Goal: Task Accomplishment & Management: Use online tool/utility

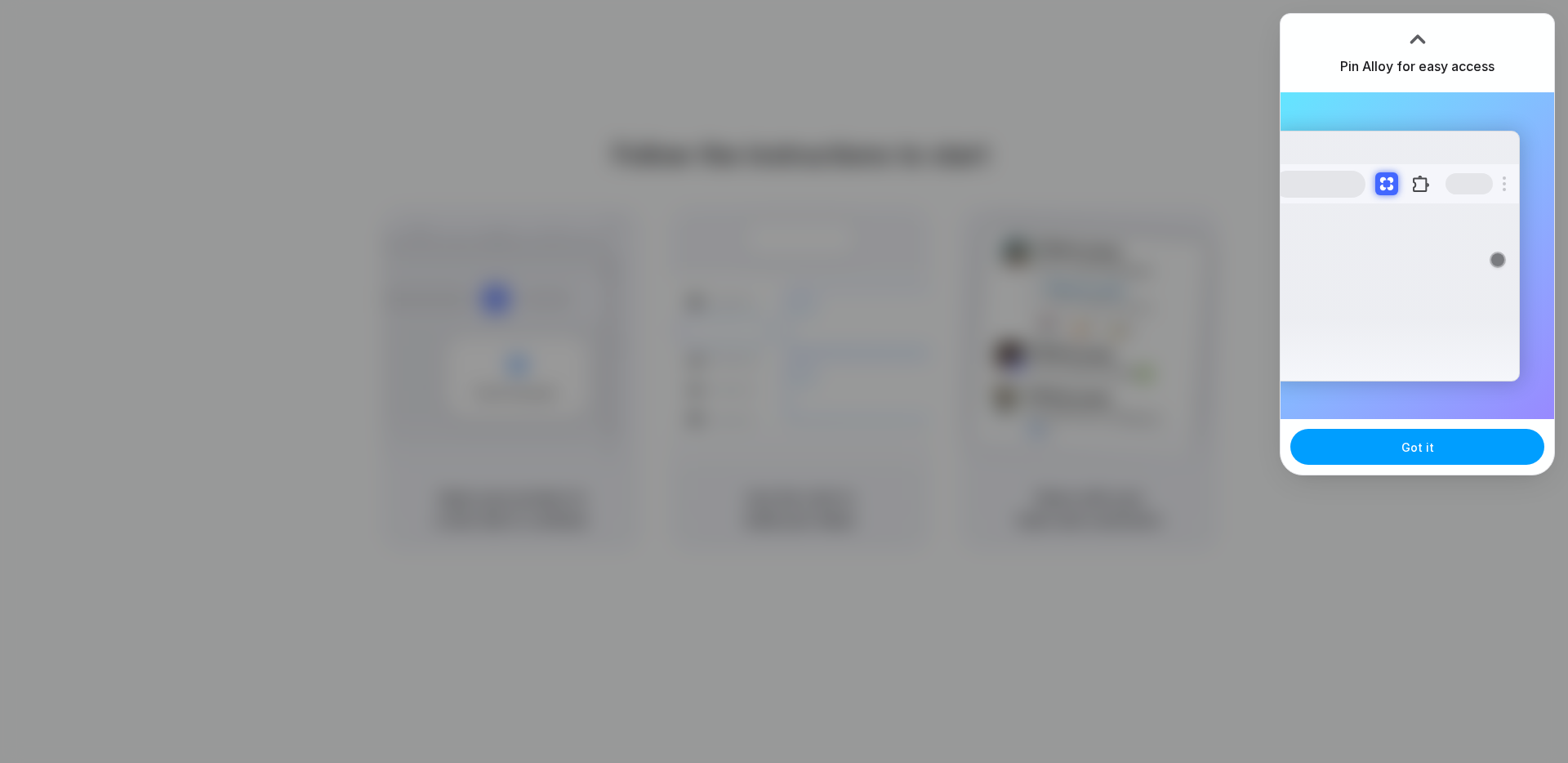
click at [1425, 456] on button "Got it" at bounding box center [1417, 446] width 254 height 36
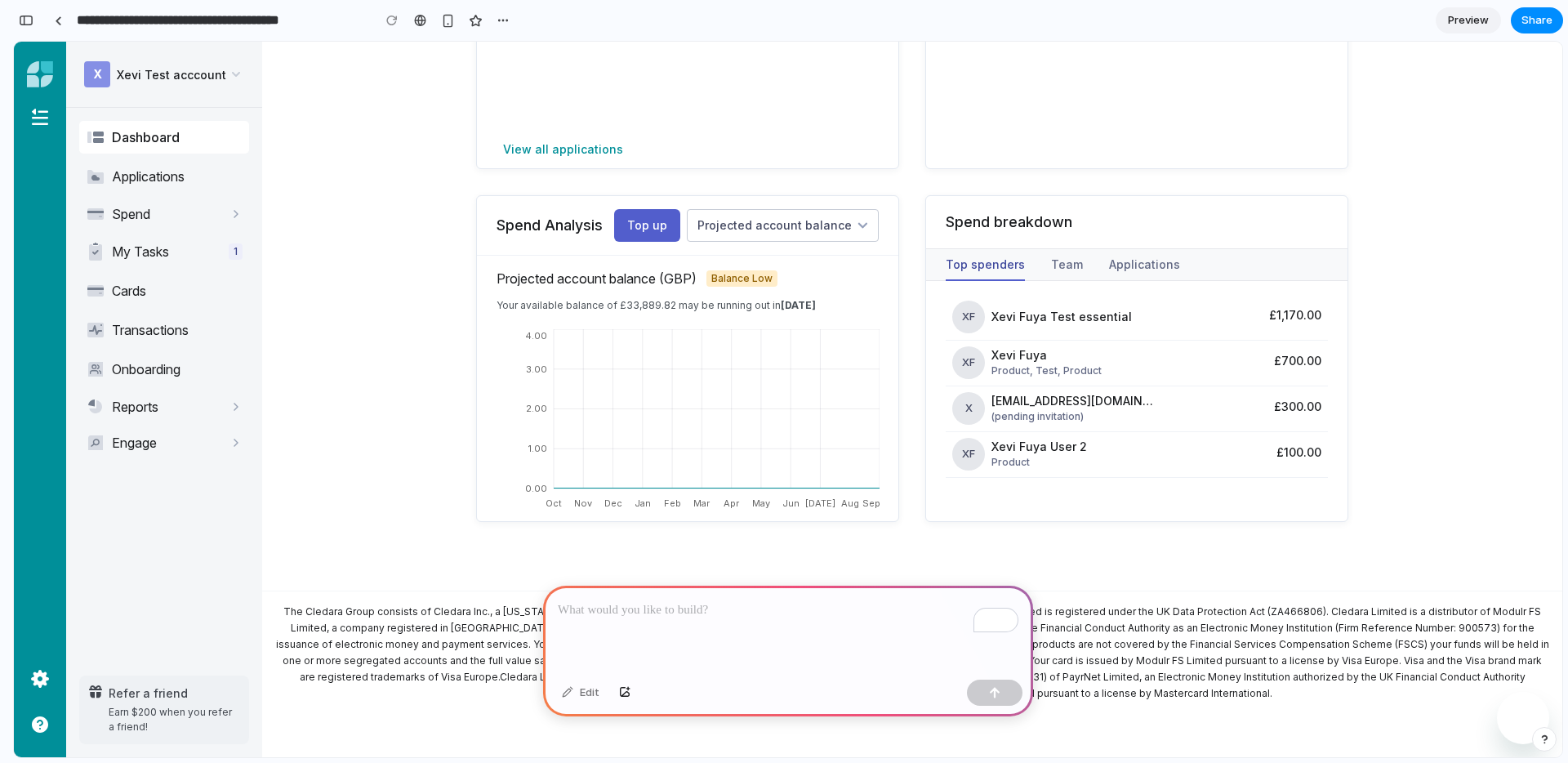
scroll to position [486, 0]
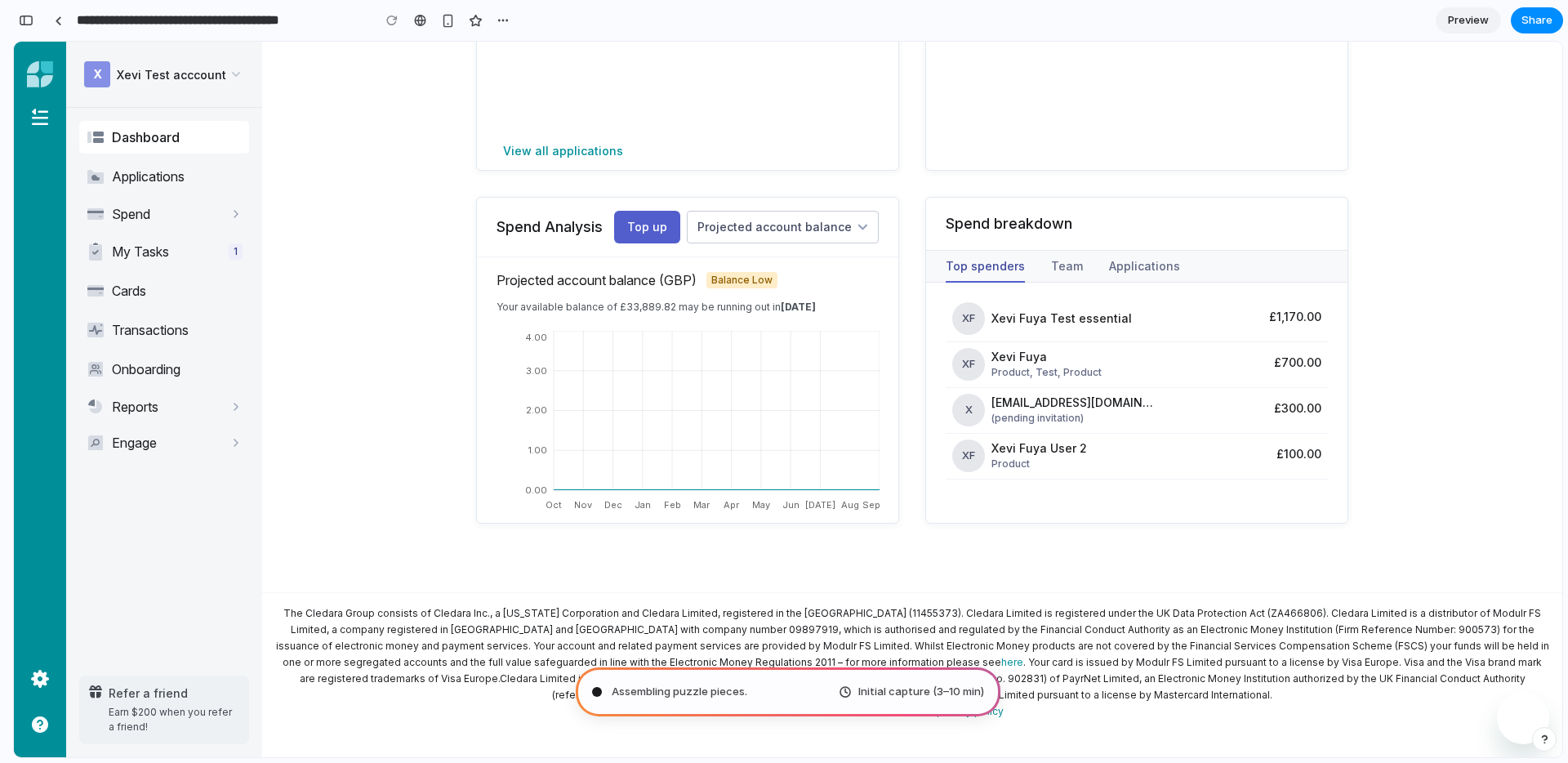
click at [397, 80] on main "XF Xevi Fuya GBP account £211,325.00 £177,435.18 Committed on cards £33,889.82 …" at bounding box center [912, 152] width 1300 height 1160
click at [503, 22] on div "button" at bounding box center [503, 20] width 13 height 13
click at [630, 24] on div "Duplicate Delete" at bounding box center [784, 382] width 1568 height 763
click at [227, 92] on span "X Xevi Test acccount" at bounding box center [164, 74] width 170 height 36
click at [436, 179] on main "XF Xevi Fuya GBP account £211,325.00 £177,435.18 Committed on cards £33,889.82 …" at bounding box center [912, 152] width 1300 height 1160
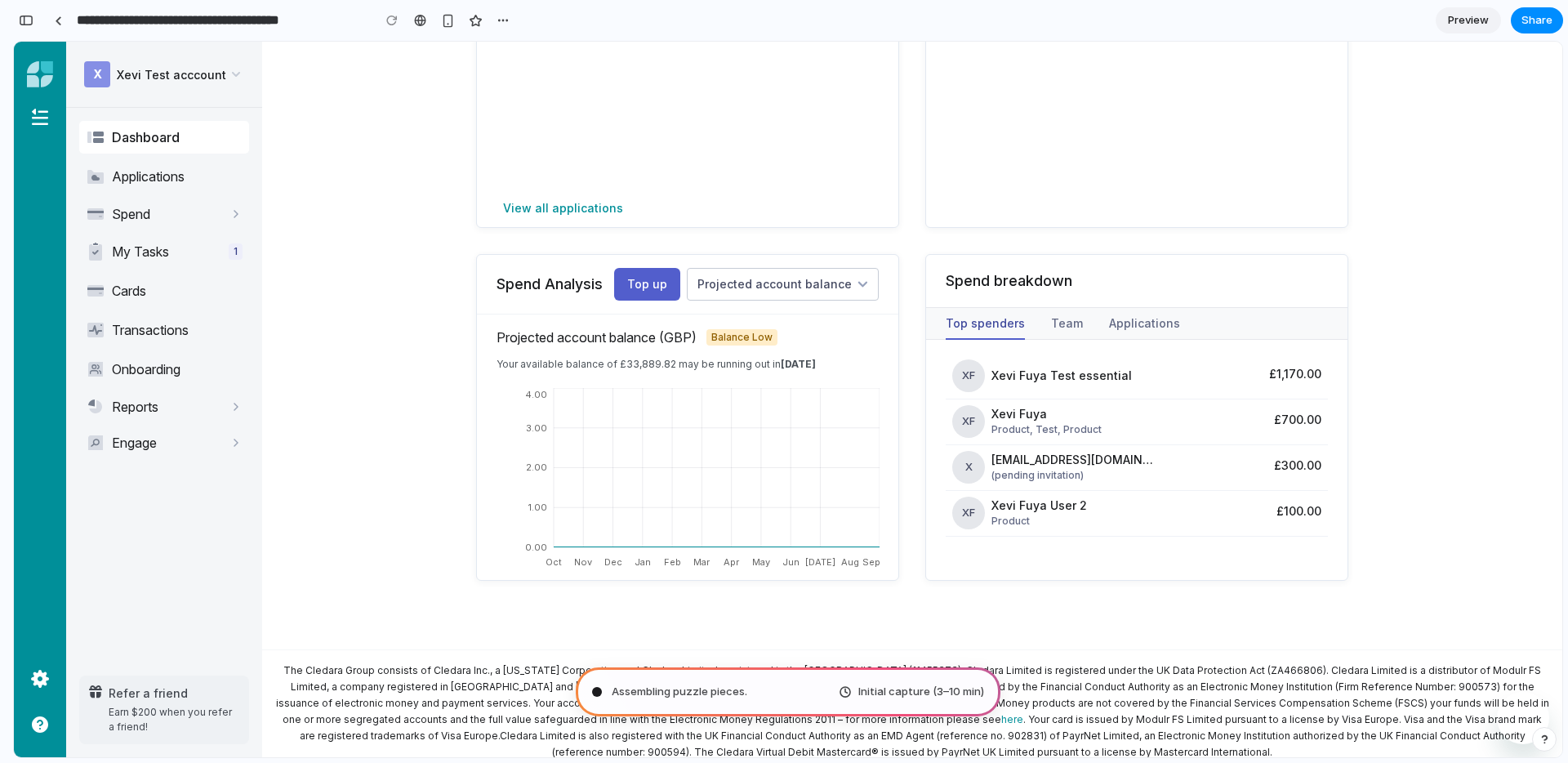
scroll to position [482, 0]
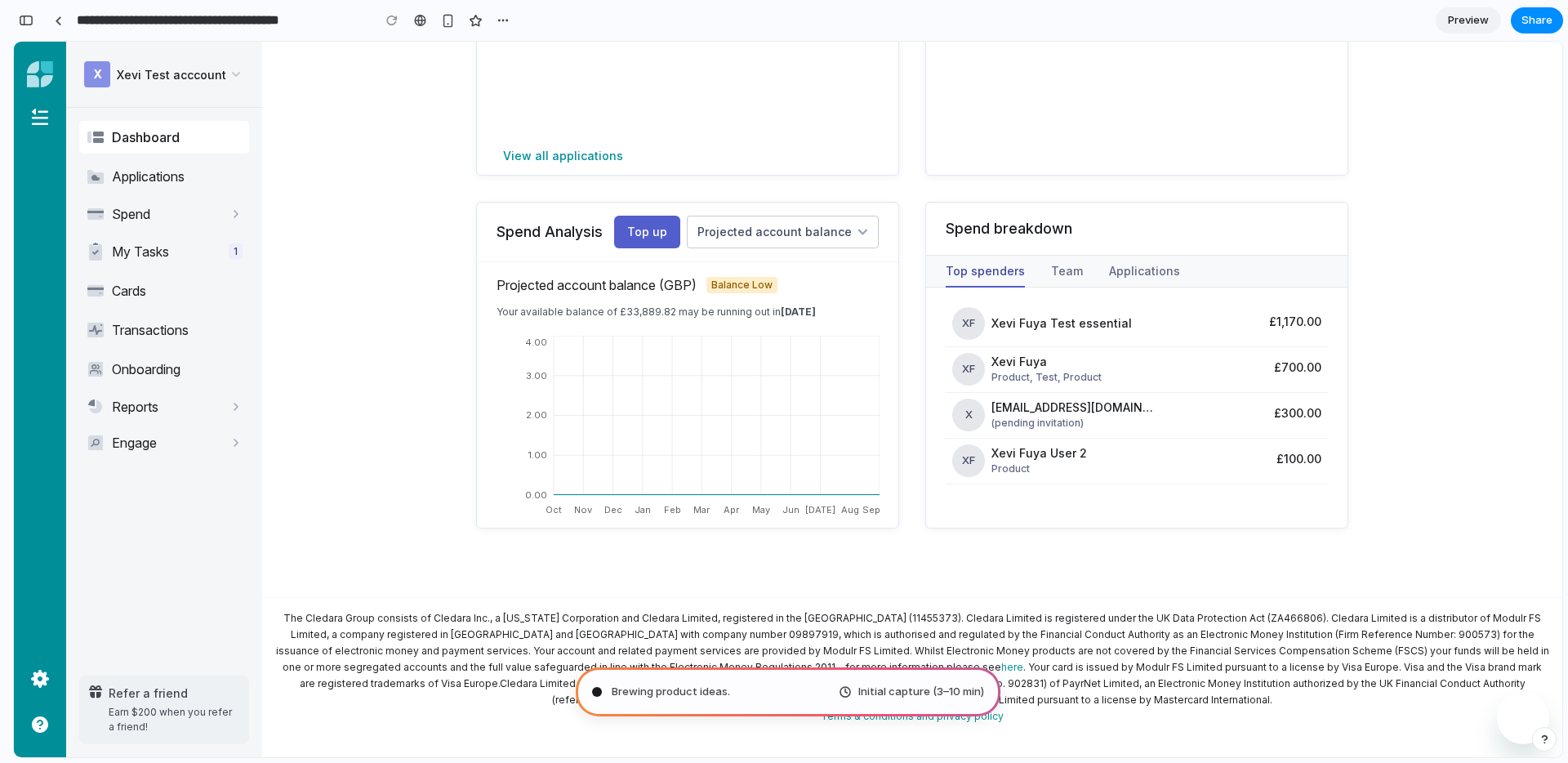
type input "**********"
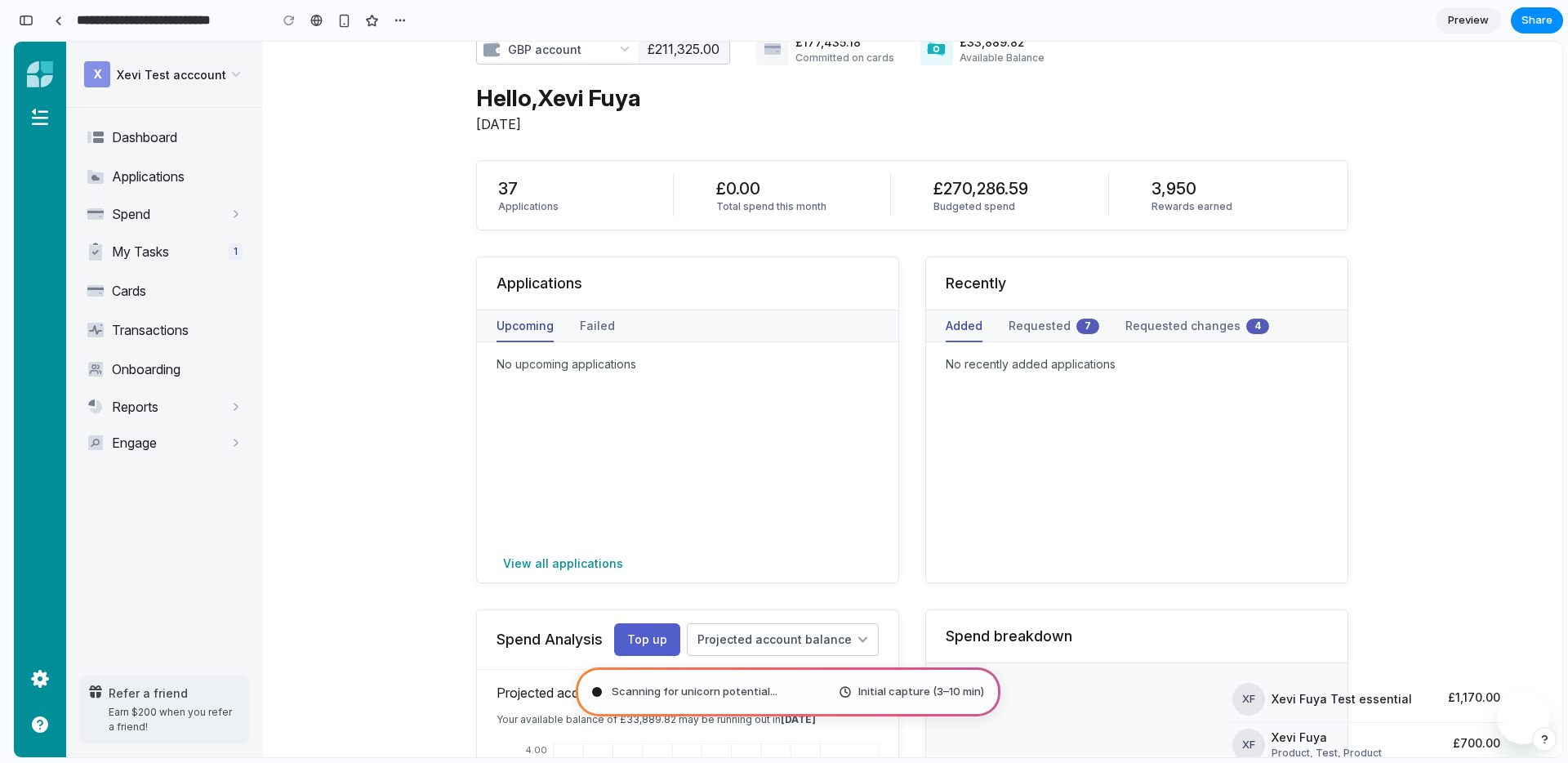
scroll to position [26, 0]
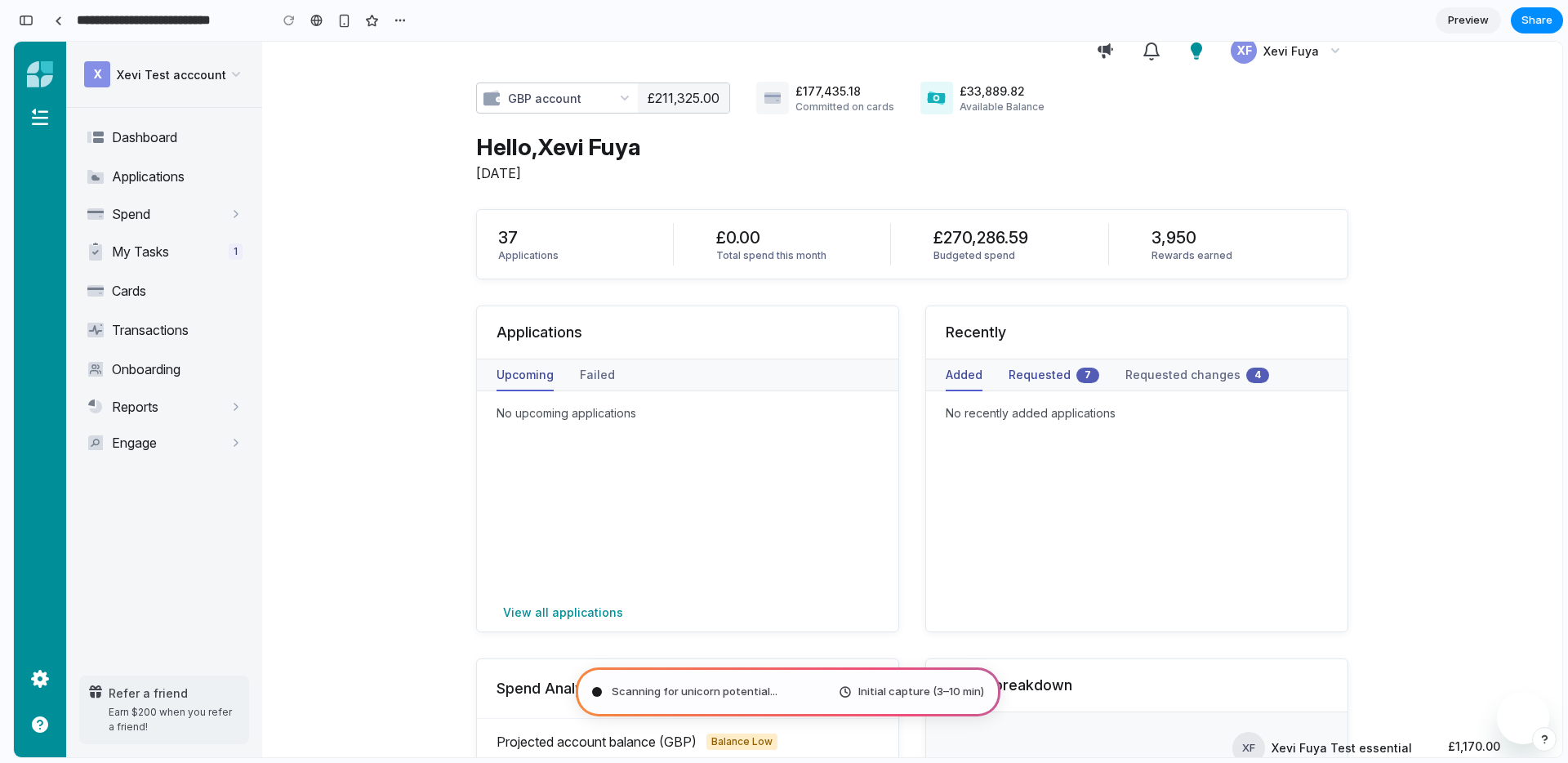
click at [1037, 374] on button "Requested 7" at bounding box center [1053, 375] width 91 height 31
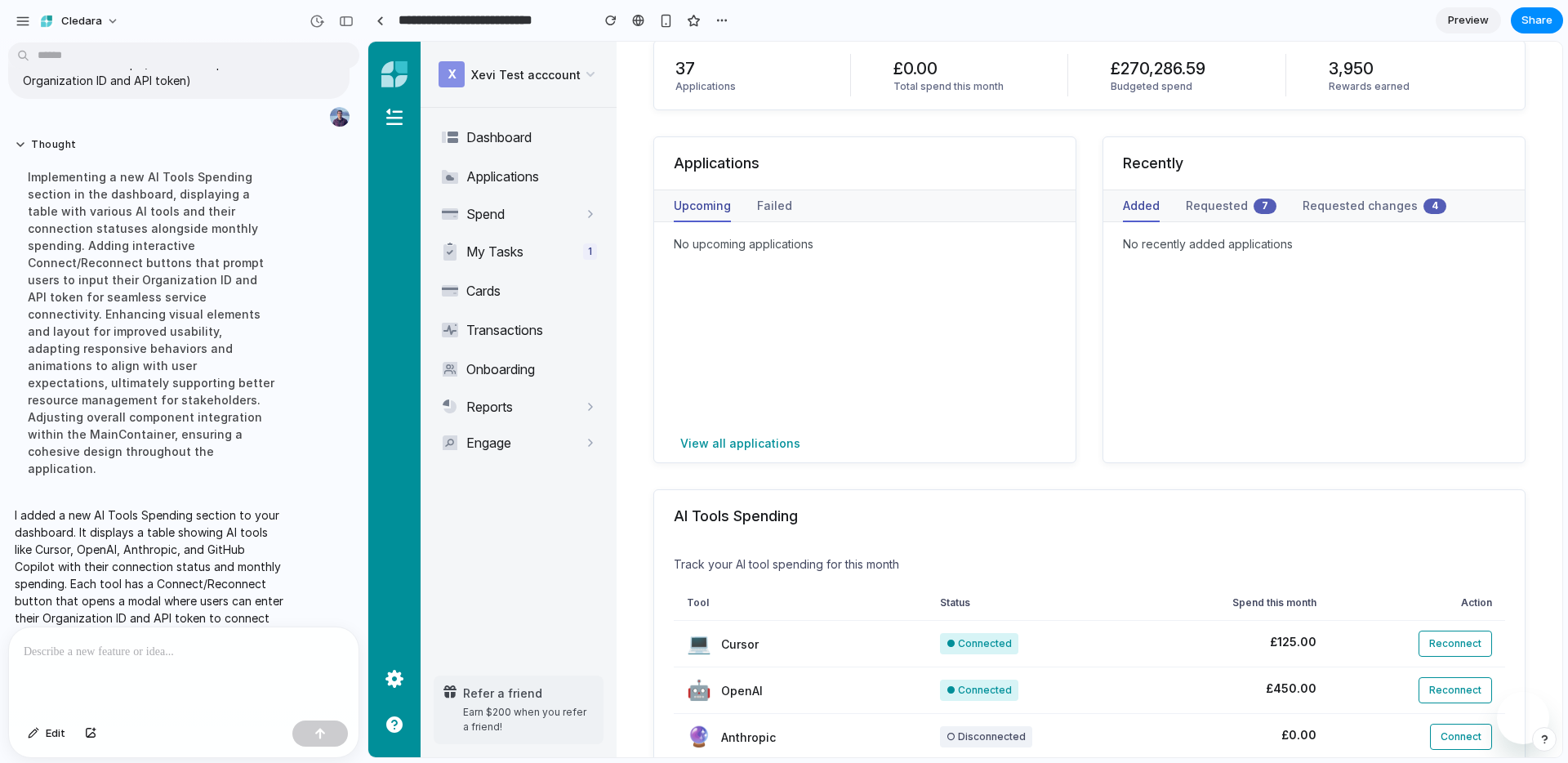
scroll to position [222, 0]
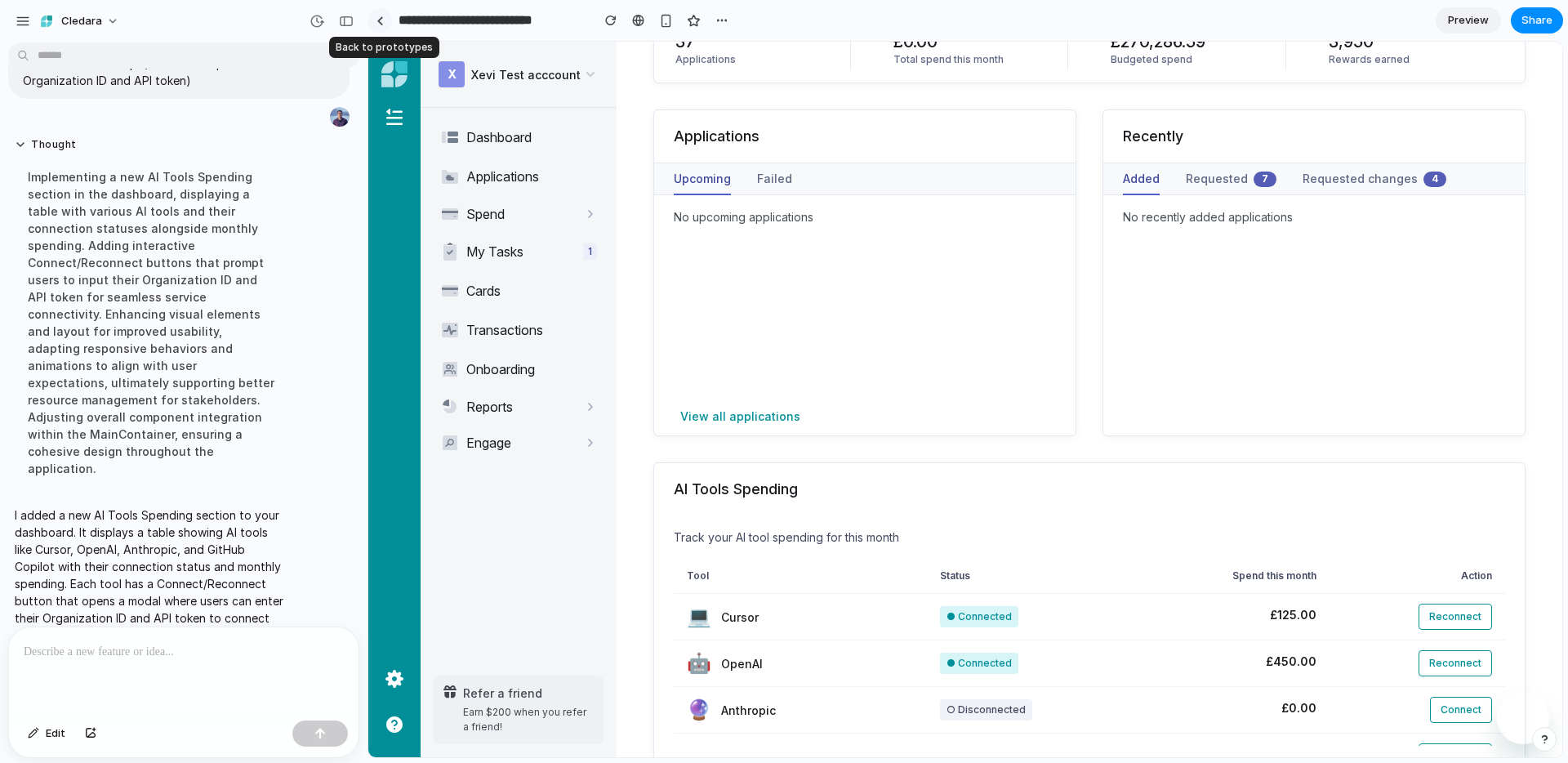
click at [385, 21] on link at bounding box center [380, 20] width 25 height 25
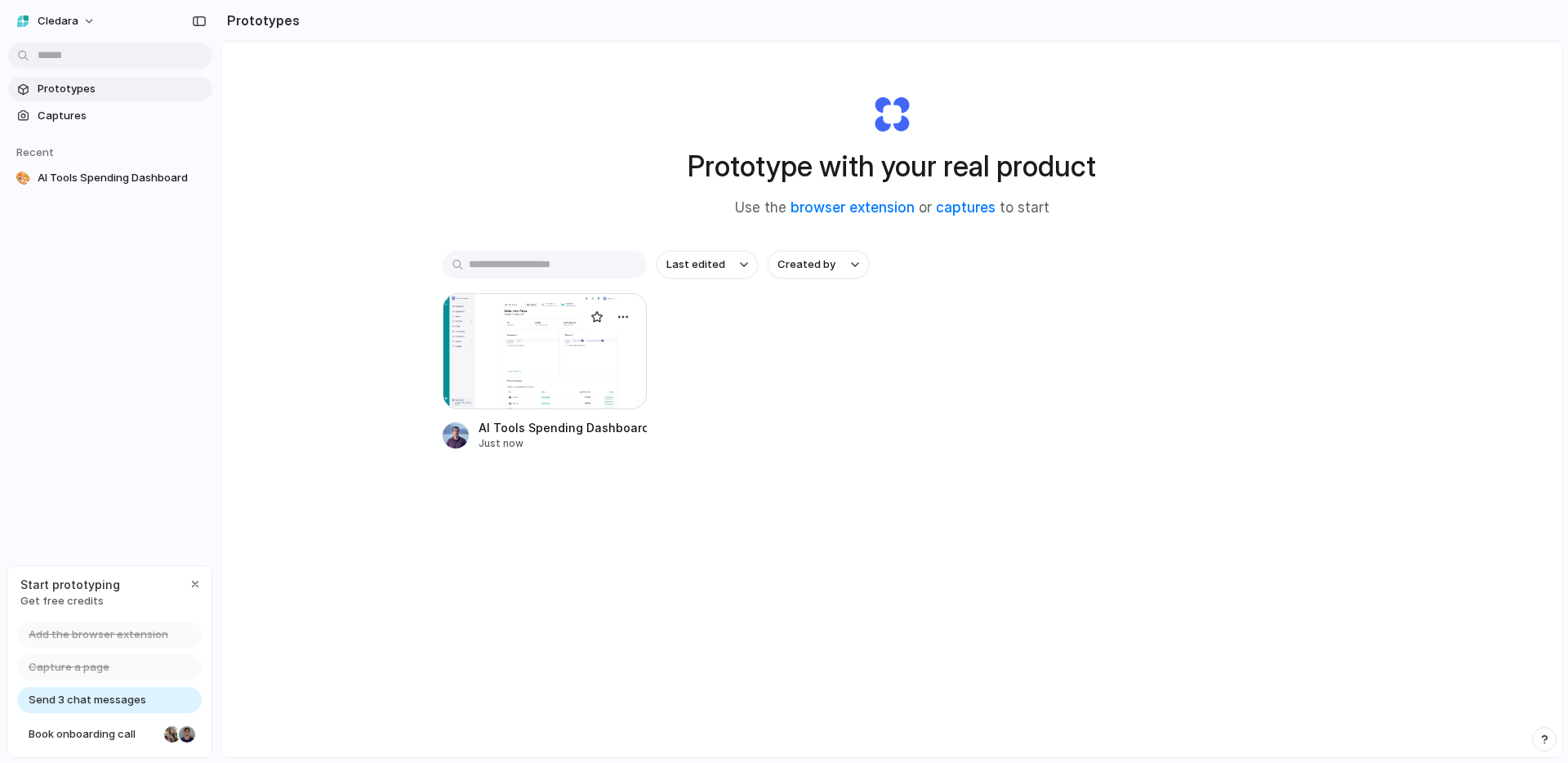
click at [540, 352] on div at bounding box center [545, 351] width 204 height 116
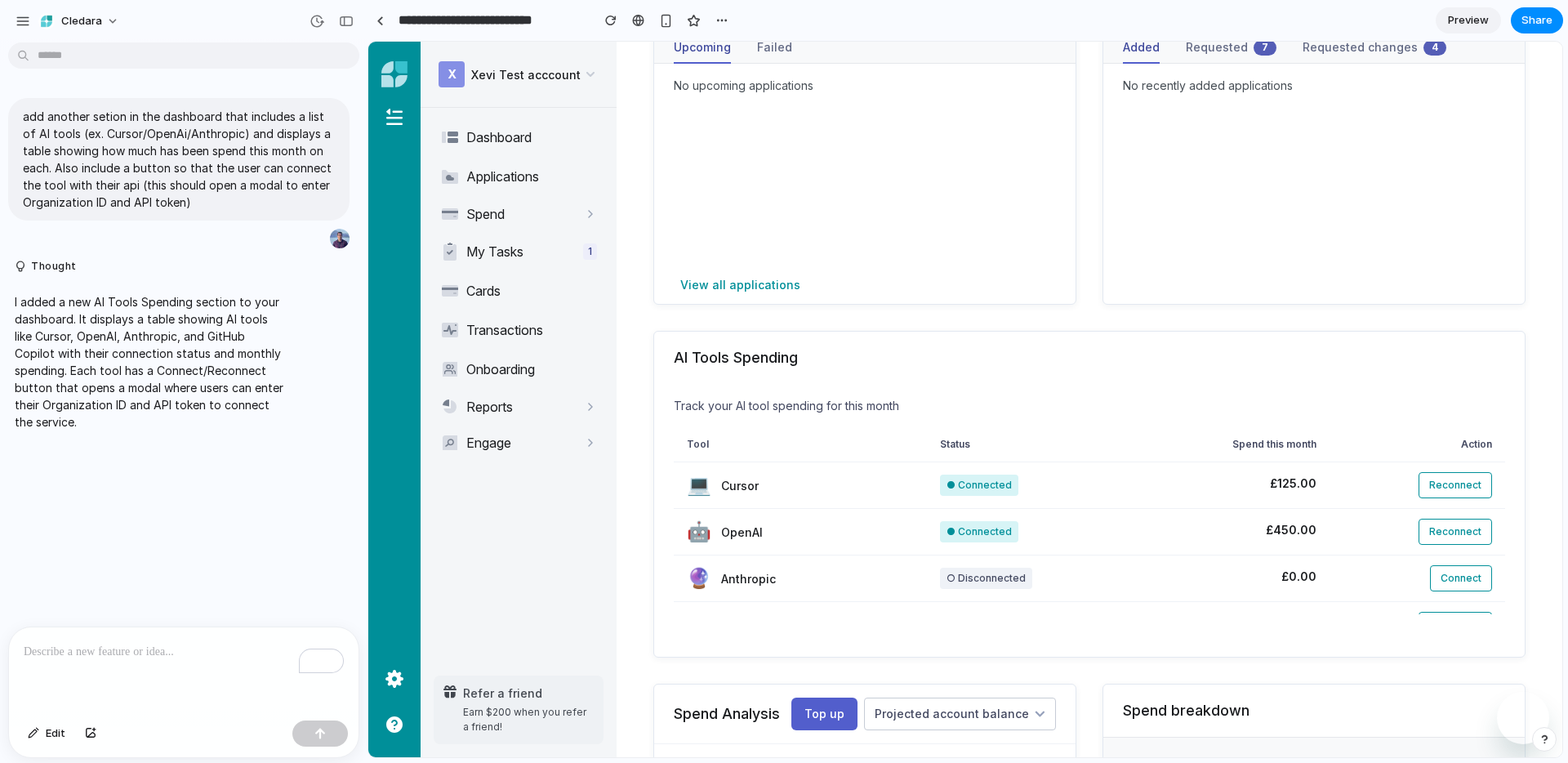
scroll to position [34, 0]
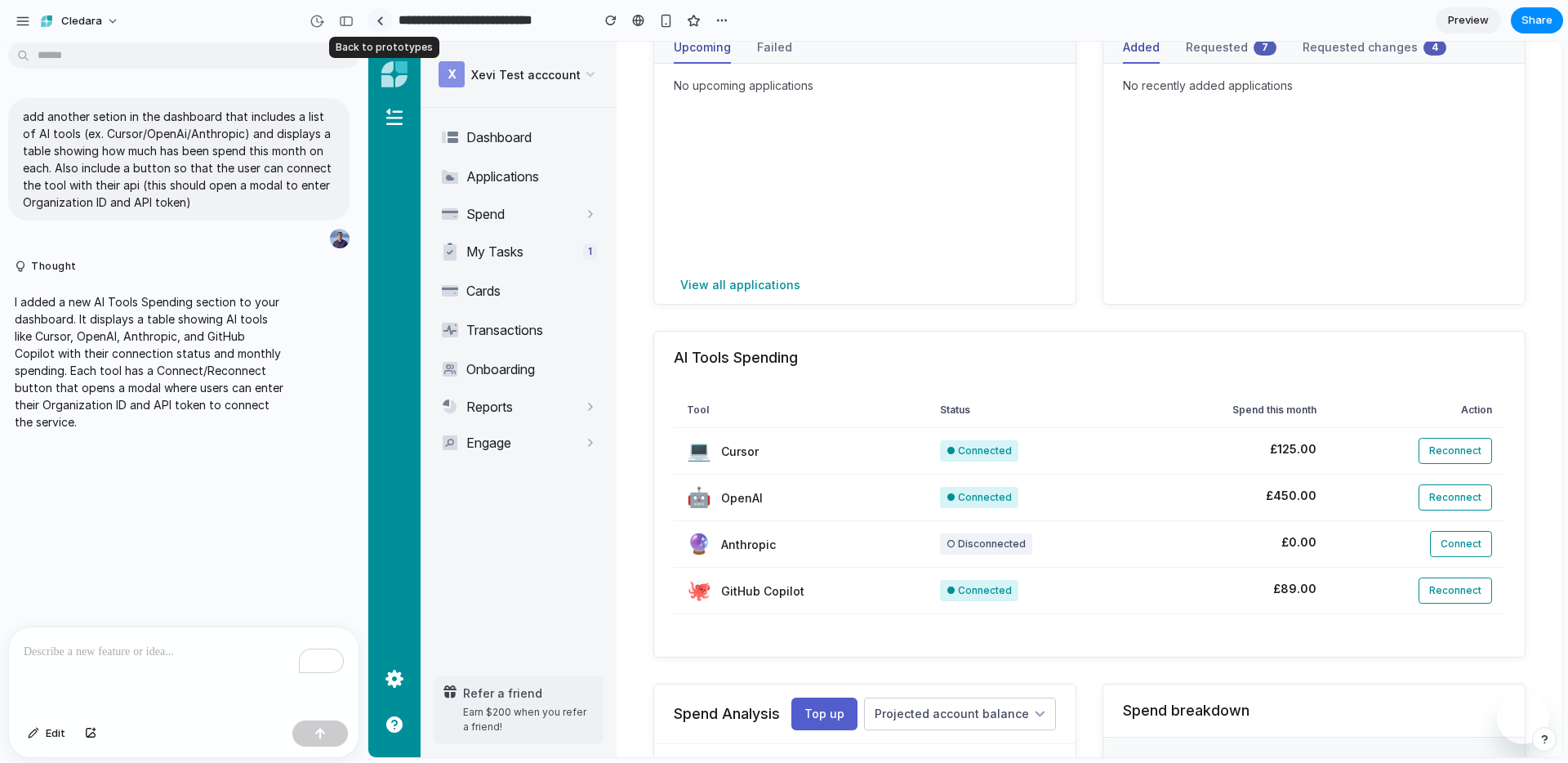
click at [385, 26] on link at bounding box center [380, 20] width 25 height 25
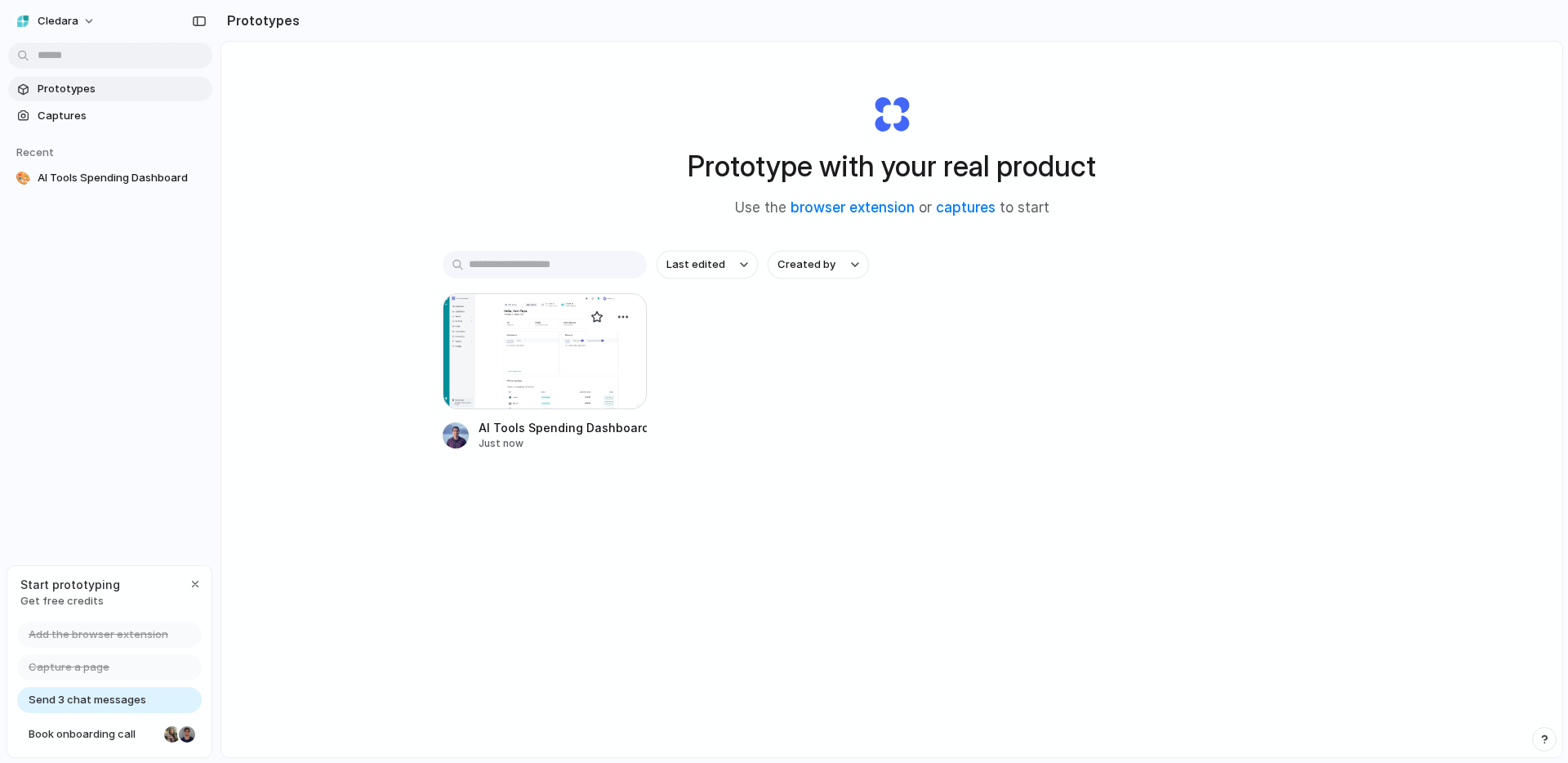
click at [517, 358] on div at bounding box center [545, 351] width 204 height 116
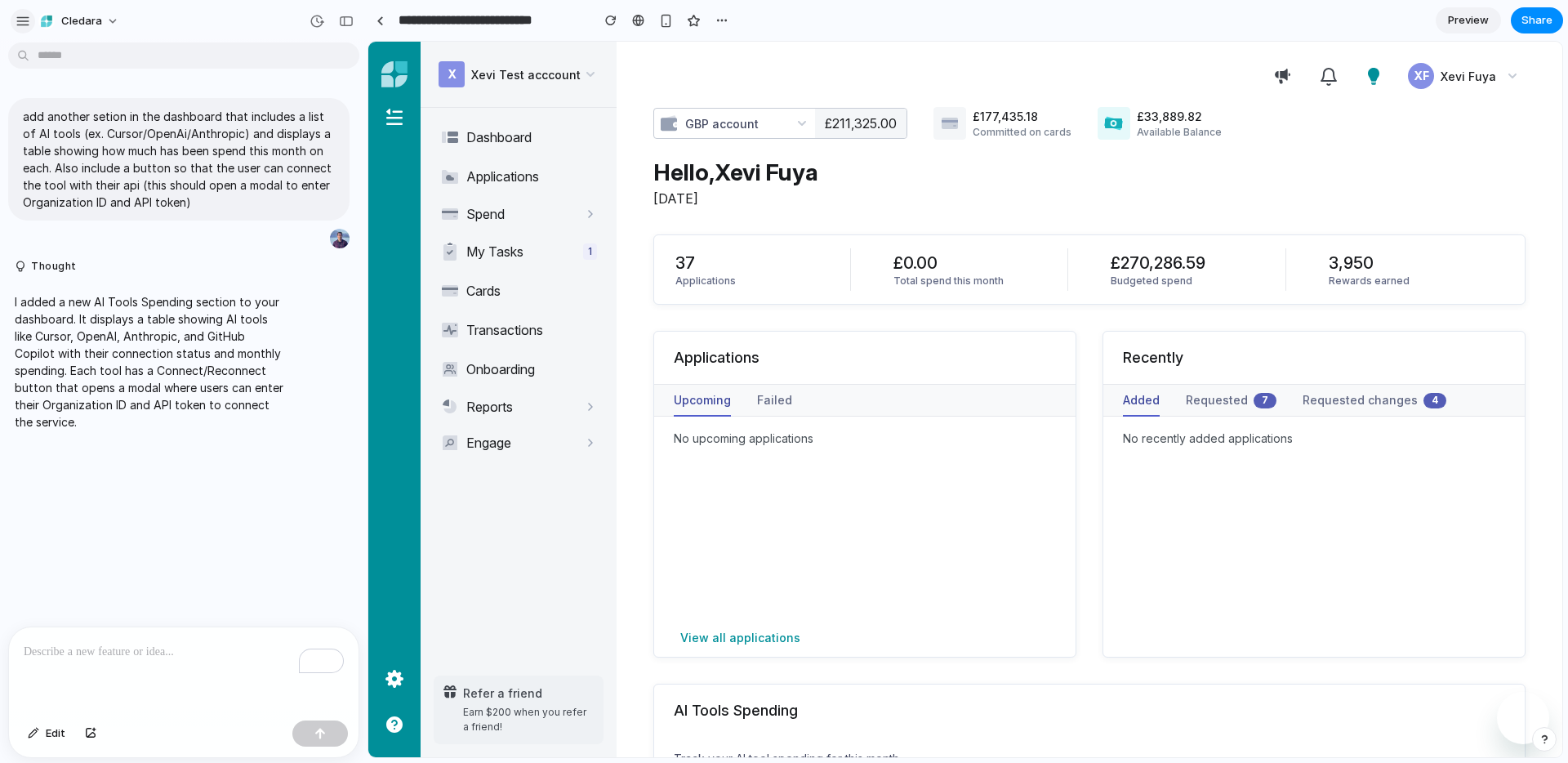
click at [19, 25] on div "button" at bounding box center [23, 21] width 15 height 15
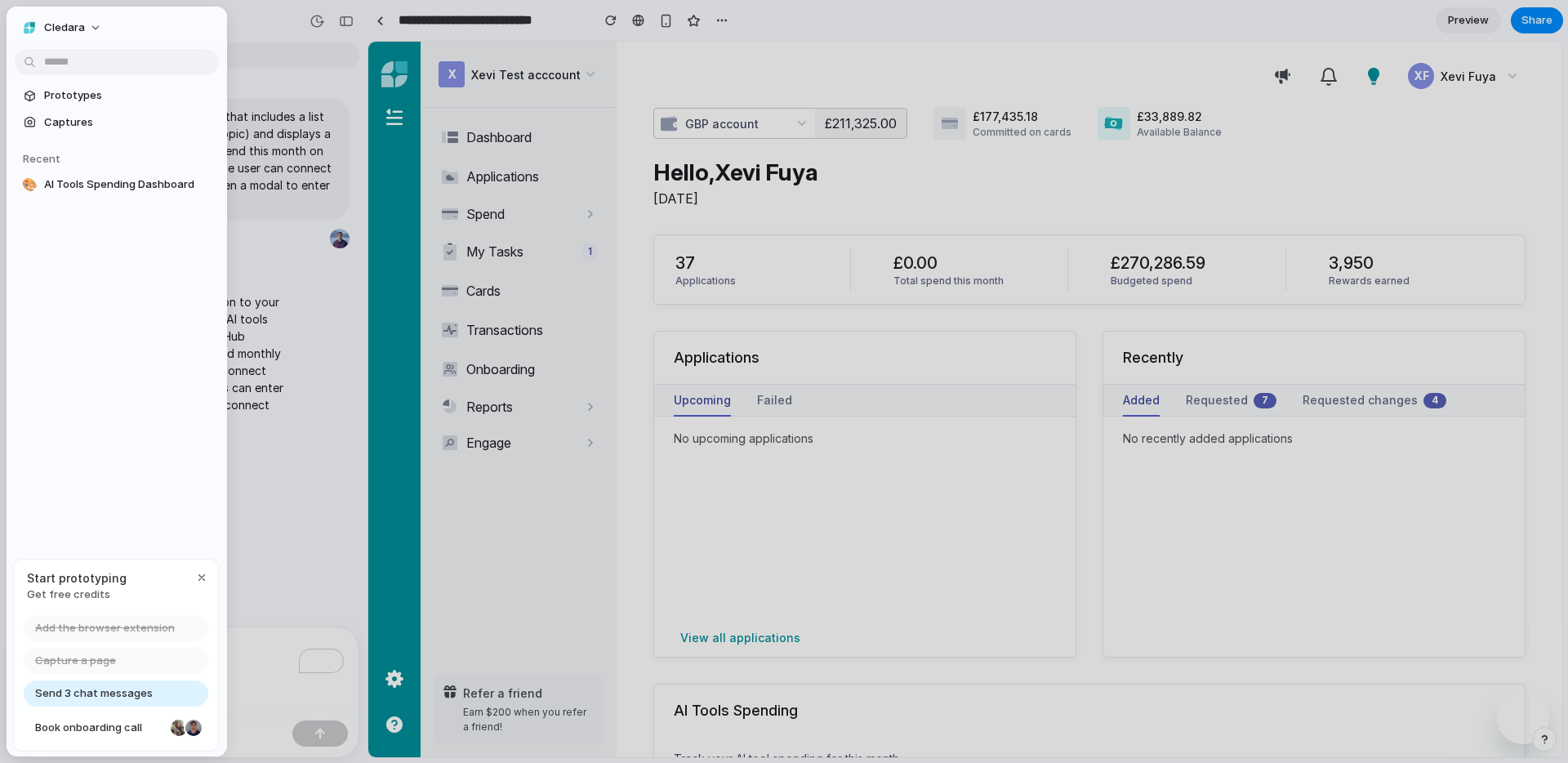
click at [132, 33] on div "Cledara" at bounding box center [117, 26] width 221 height 40
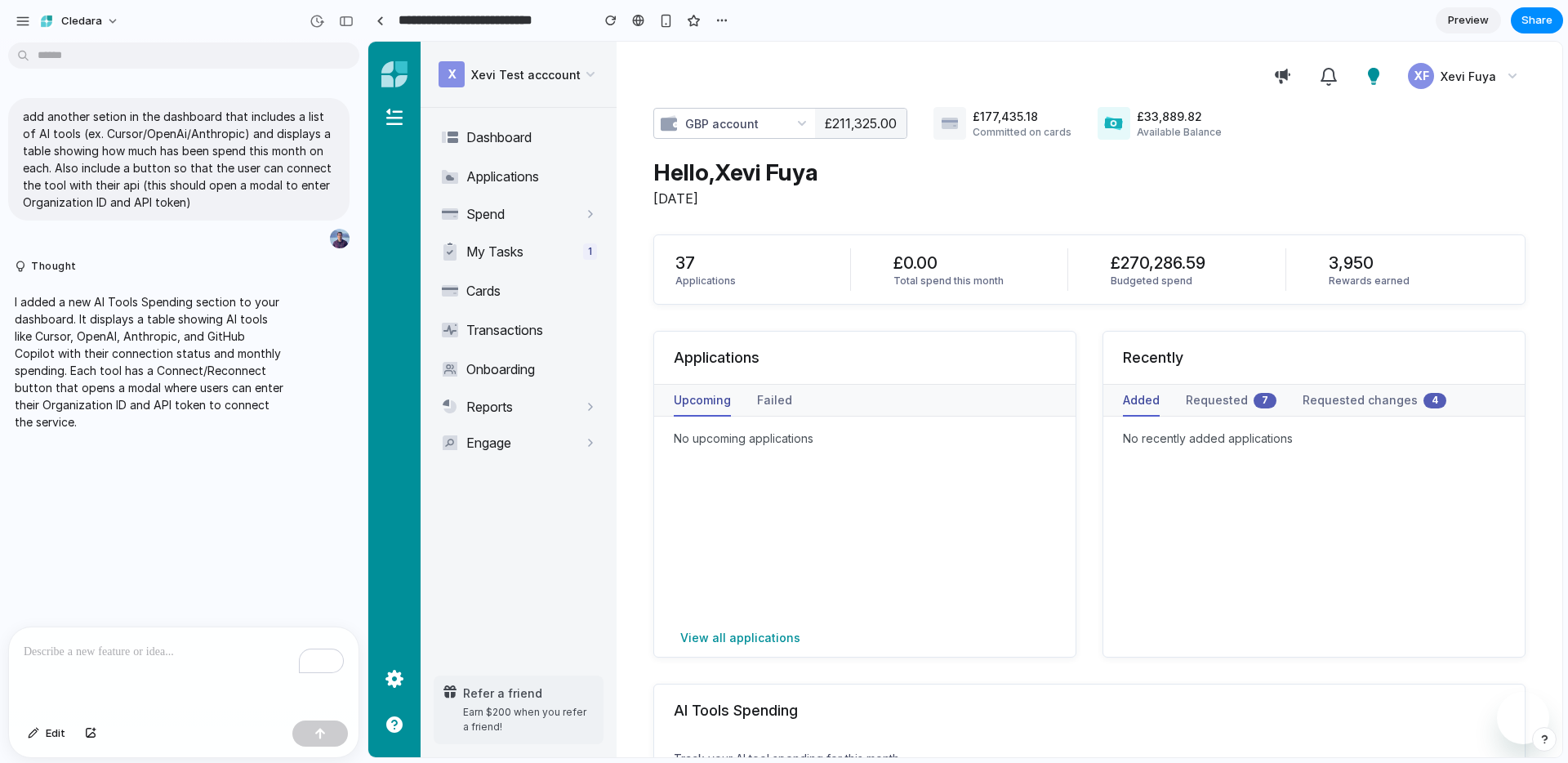
click at [268, 24] on div "Cledara" at bounding box center [184, 19] width 368 height 40
click at [349, 28] on button "button" at bounding box center [346, 21] width 26 height 26
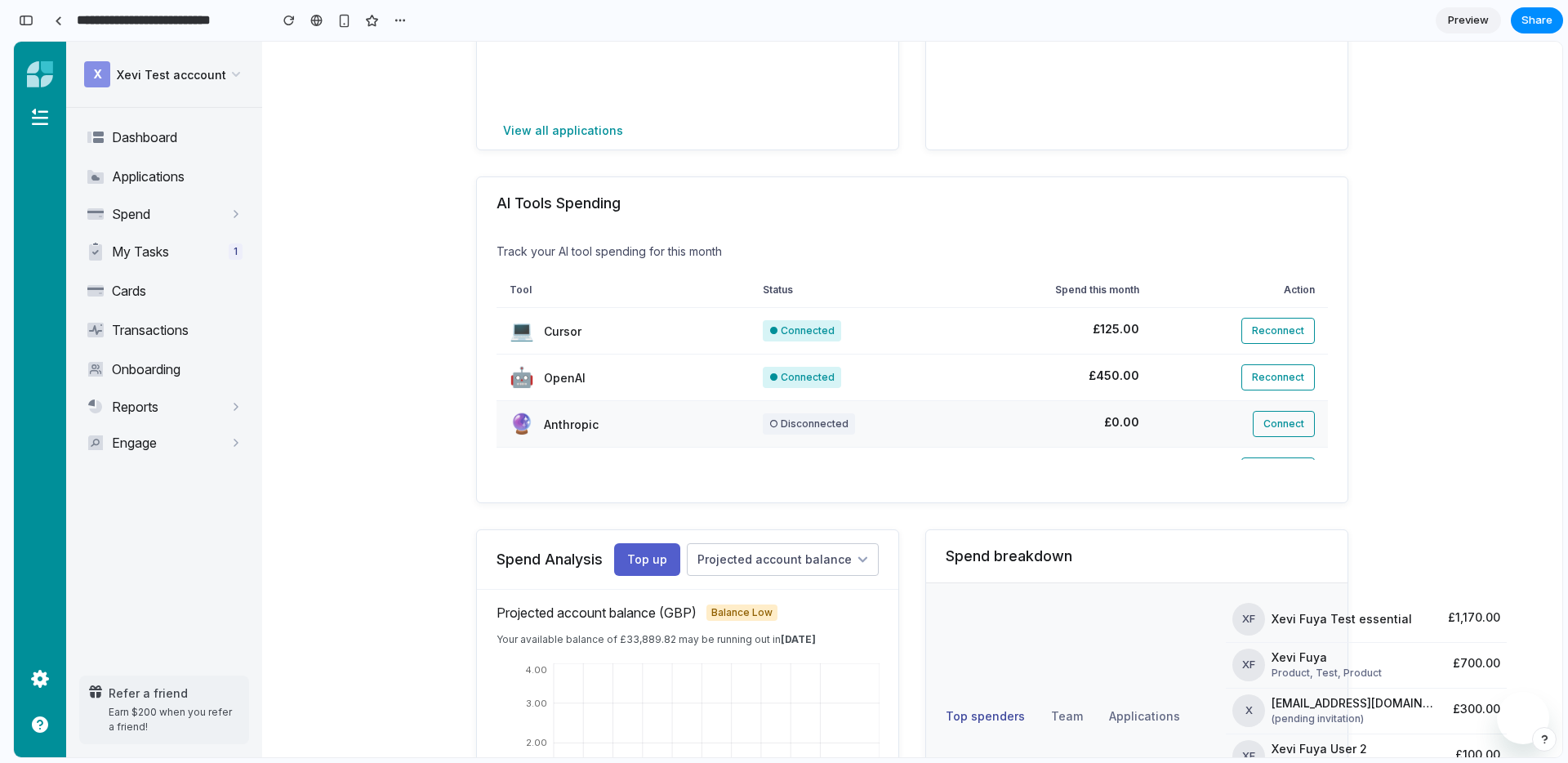
scroll to position [34, 0]
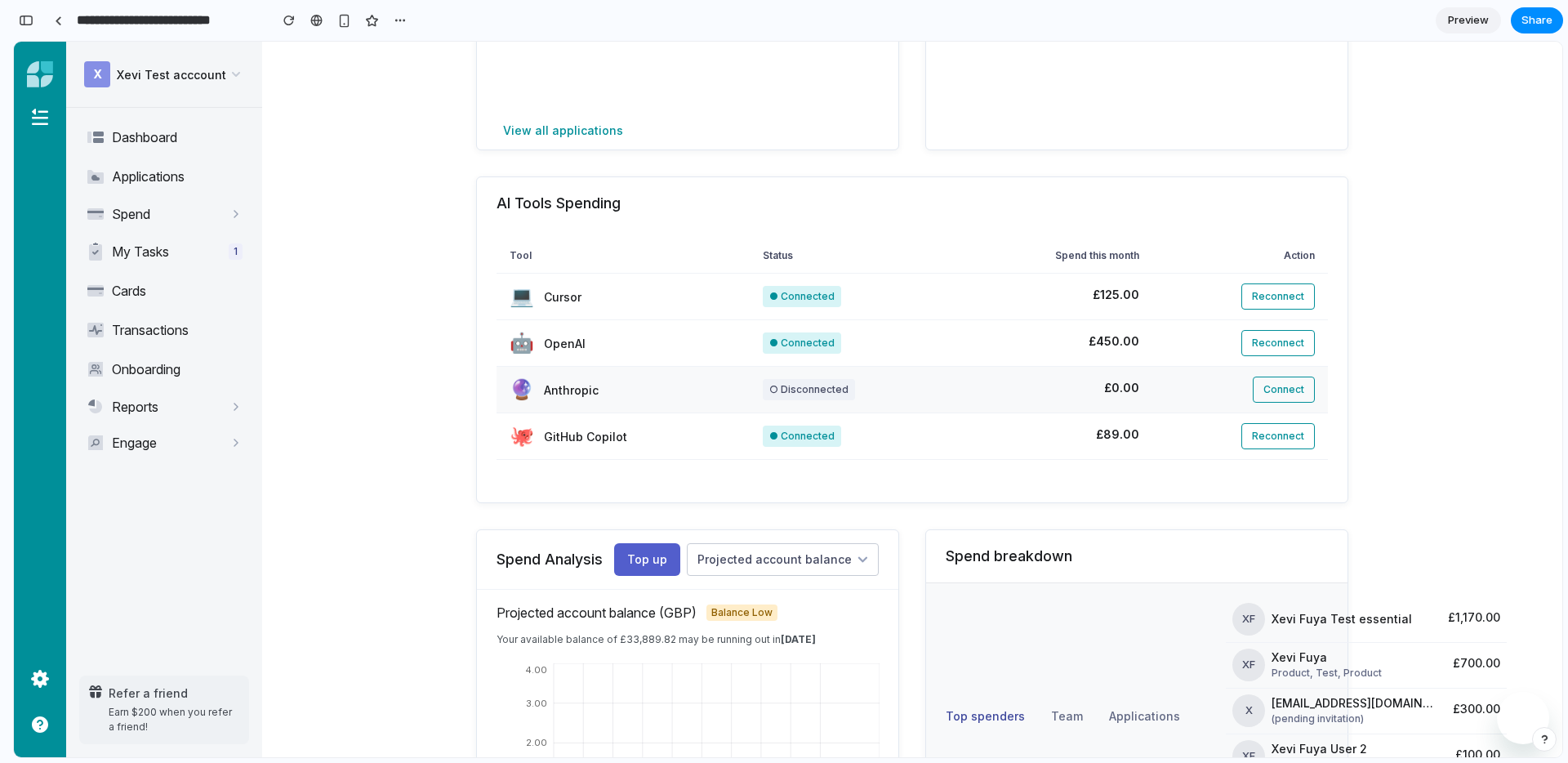
click at [1287, 393] on span "Connect" at bounding box center [1283, 389] width 40 height 12
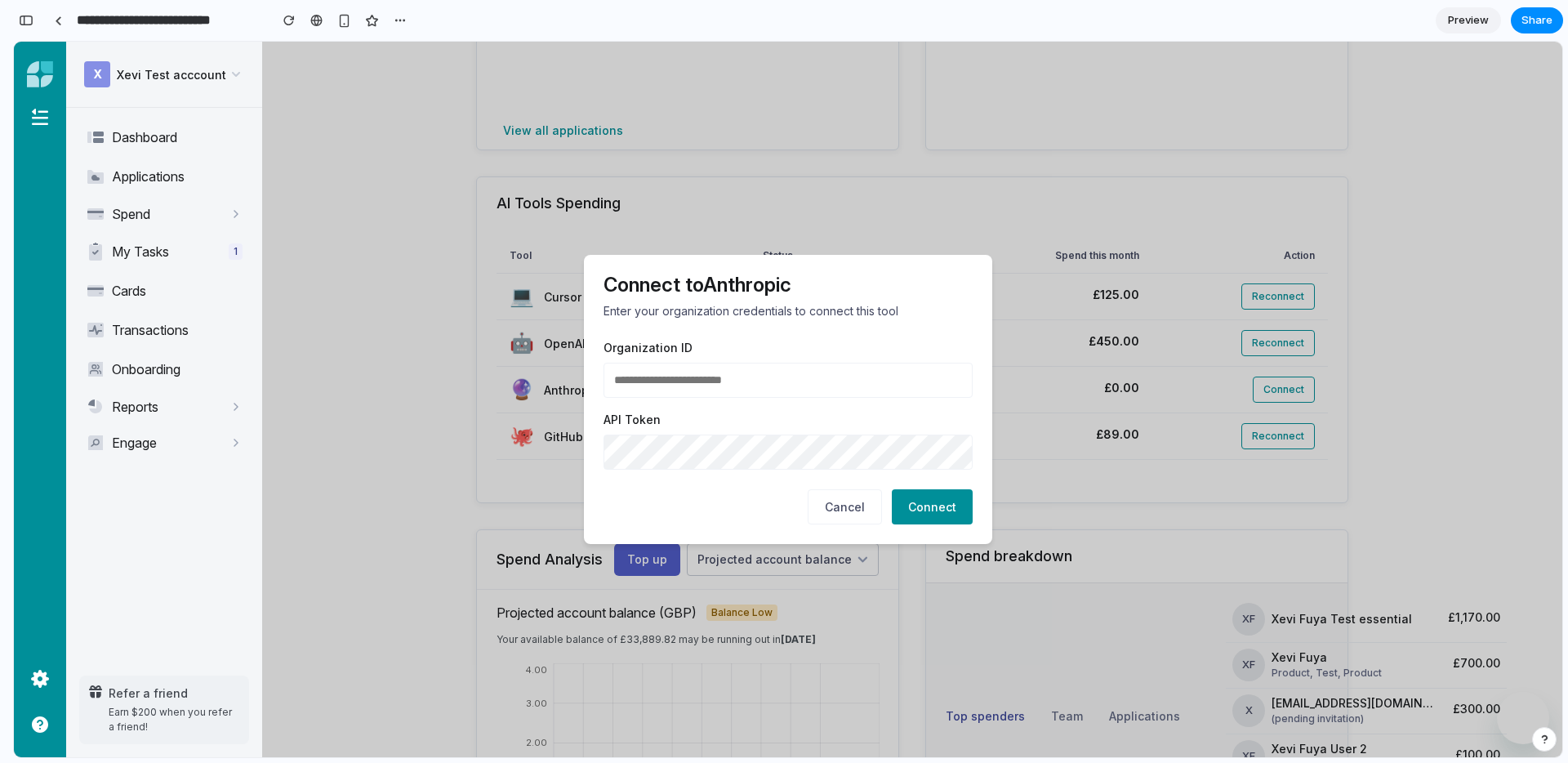
click at [828, 515] on button "Cancel" at bounding box center [845, 507] width 74 height 35
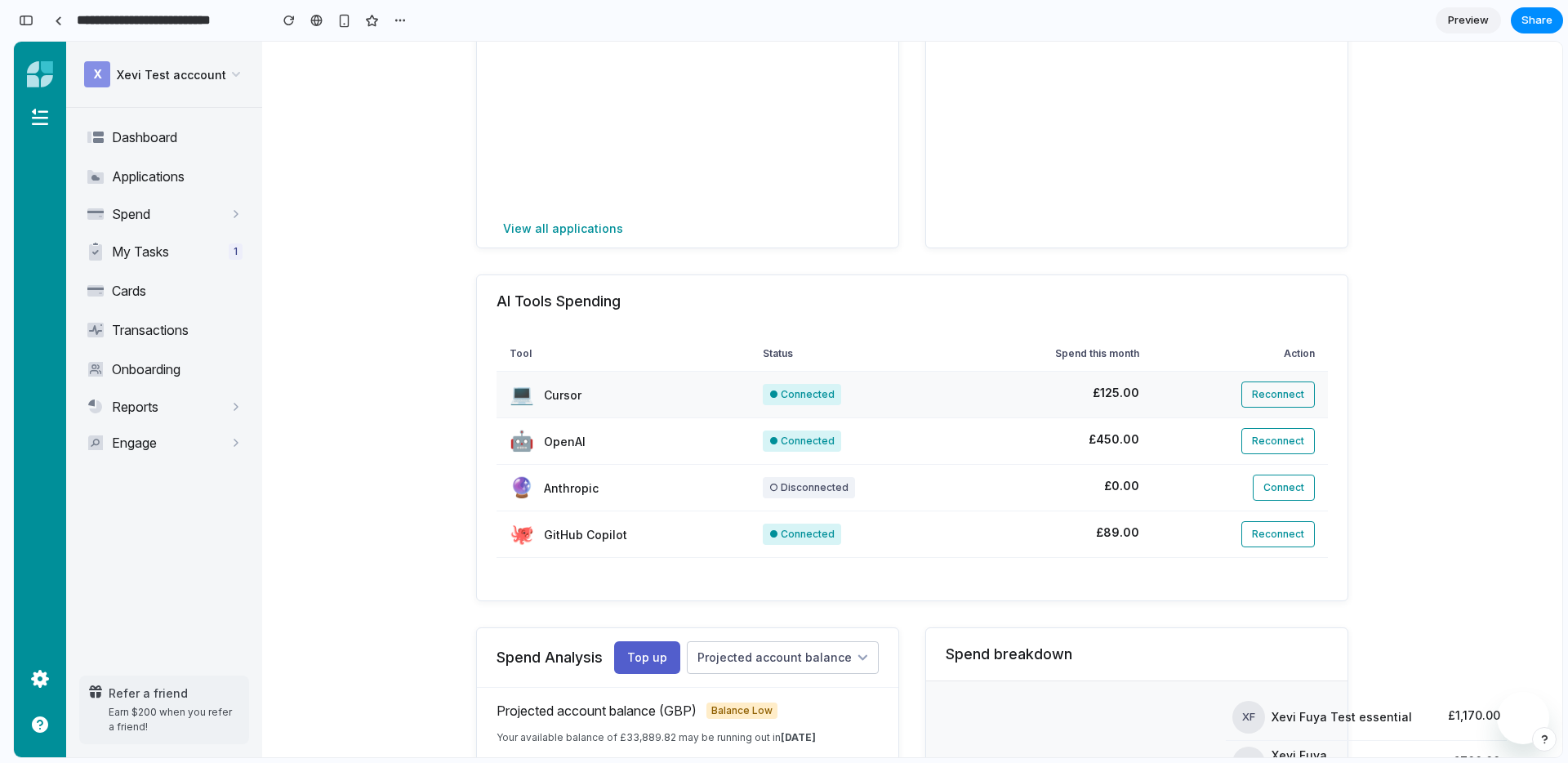
click at [1296, 400] on button "Reconnect" at bounding box center [1278, 394] width 74 height 26
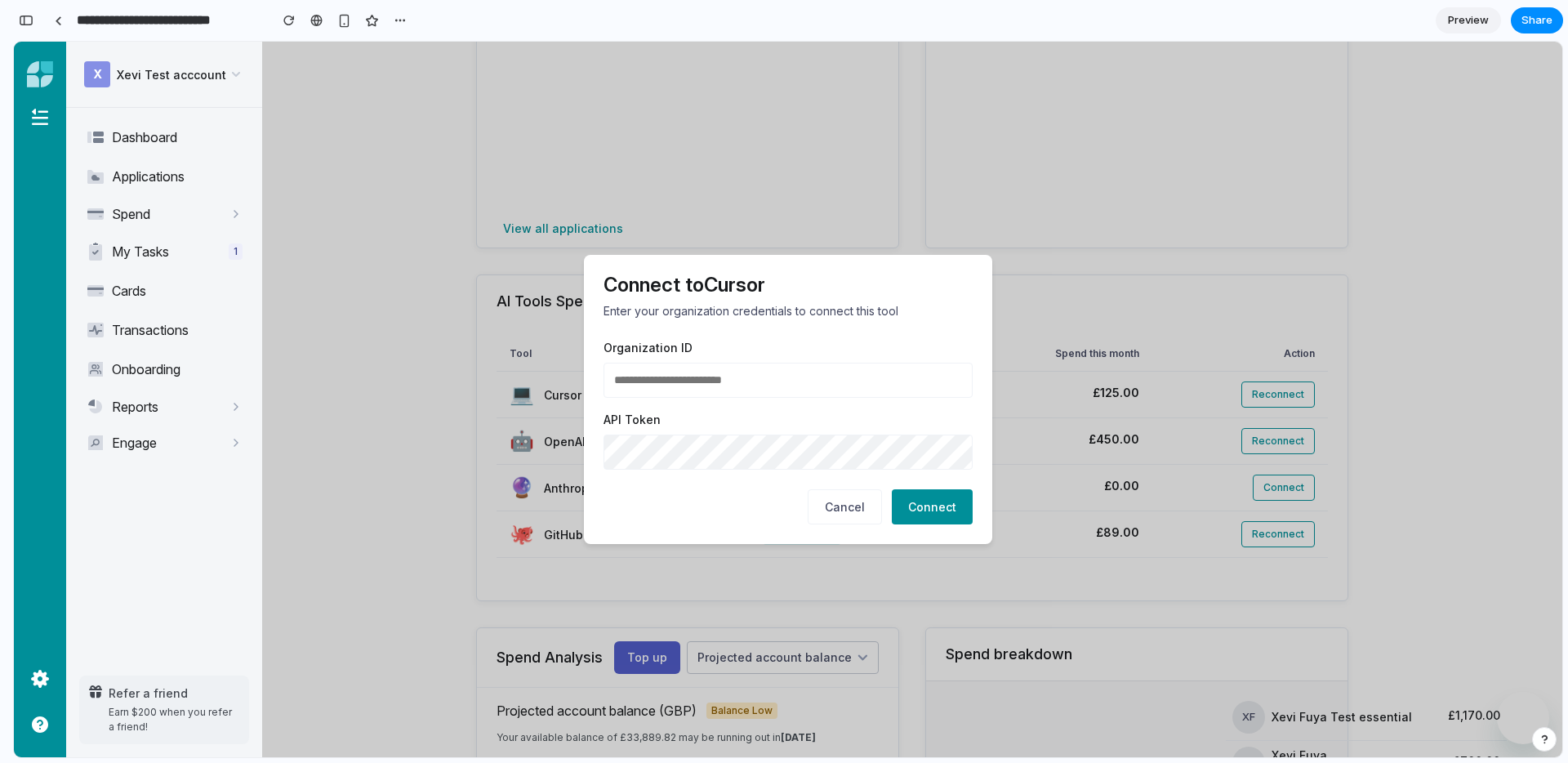
click at [857, 522] on button "Cancel" at bounding box center [845, 507] width 74 height 35
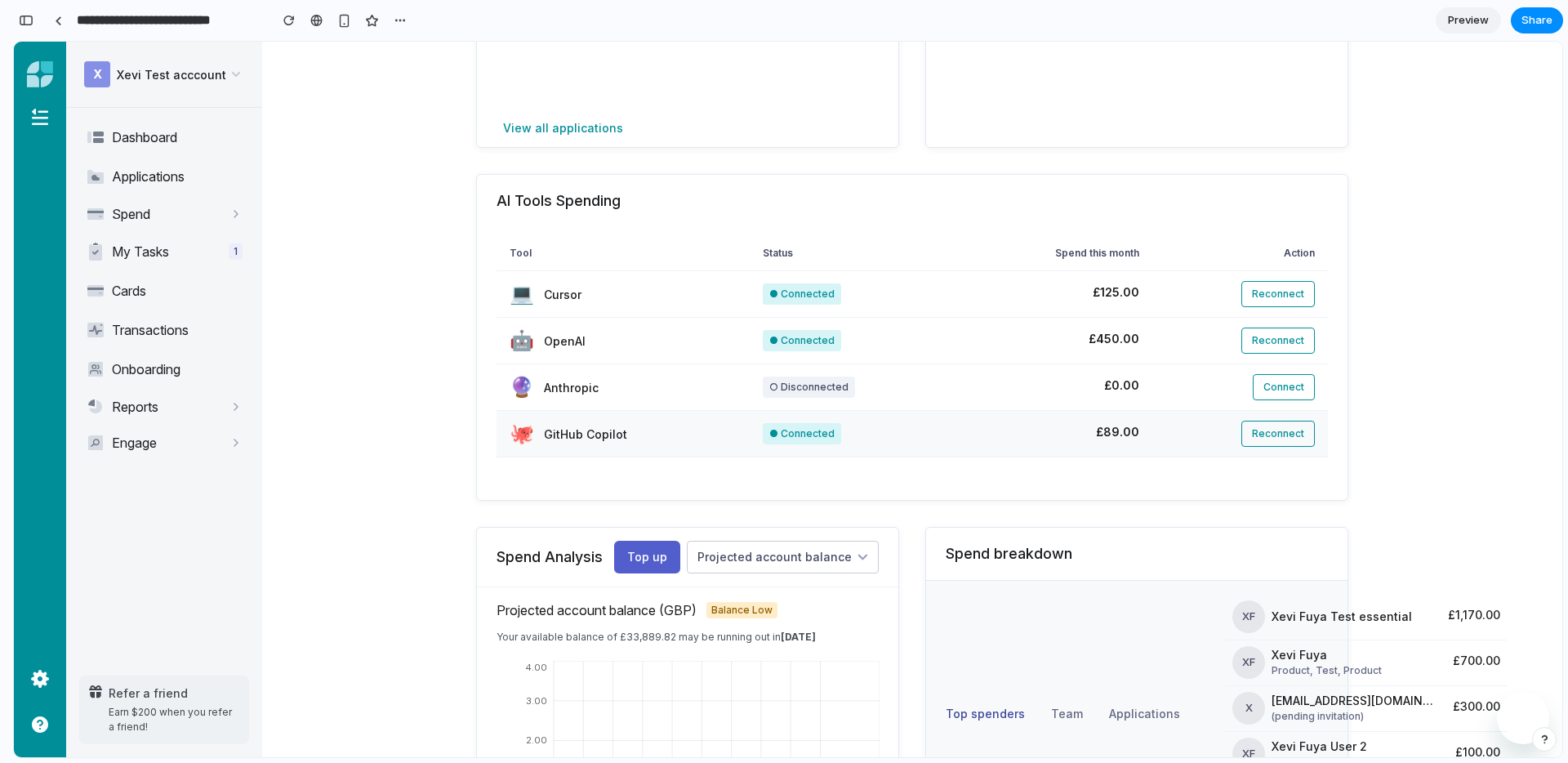
scroll to position [510, 0]
click at [406, 16] on button "button" at bounding box center [400, 20] width 25 height 25
click at [492, 323] on div "Duplicate Delete" at bounding box center [784, 382] width 1568 height 763
click at [1540, 22] on span "Share" at bounding box center [1537, 20] width 31 height 17
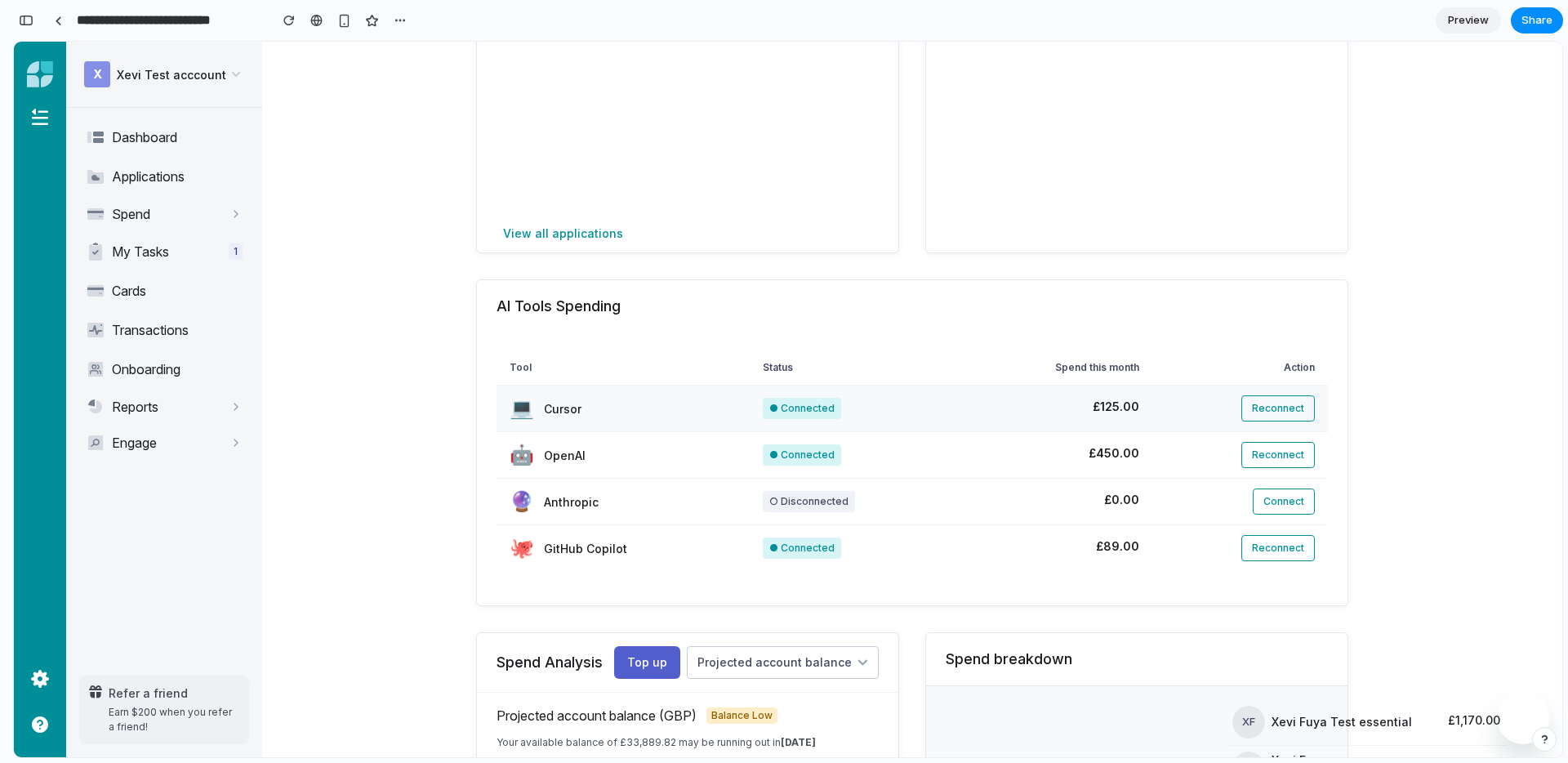
scroll to position [34, 0]
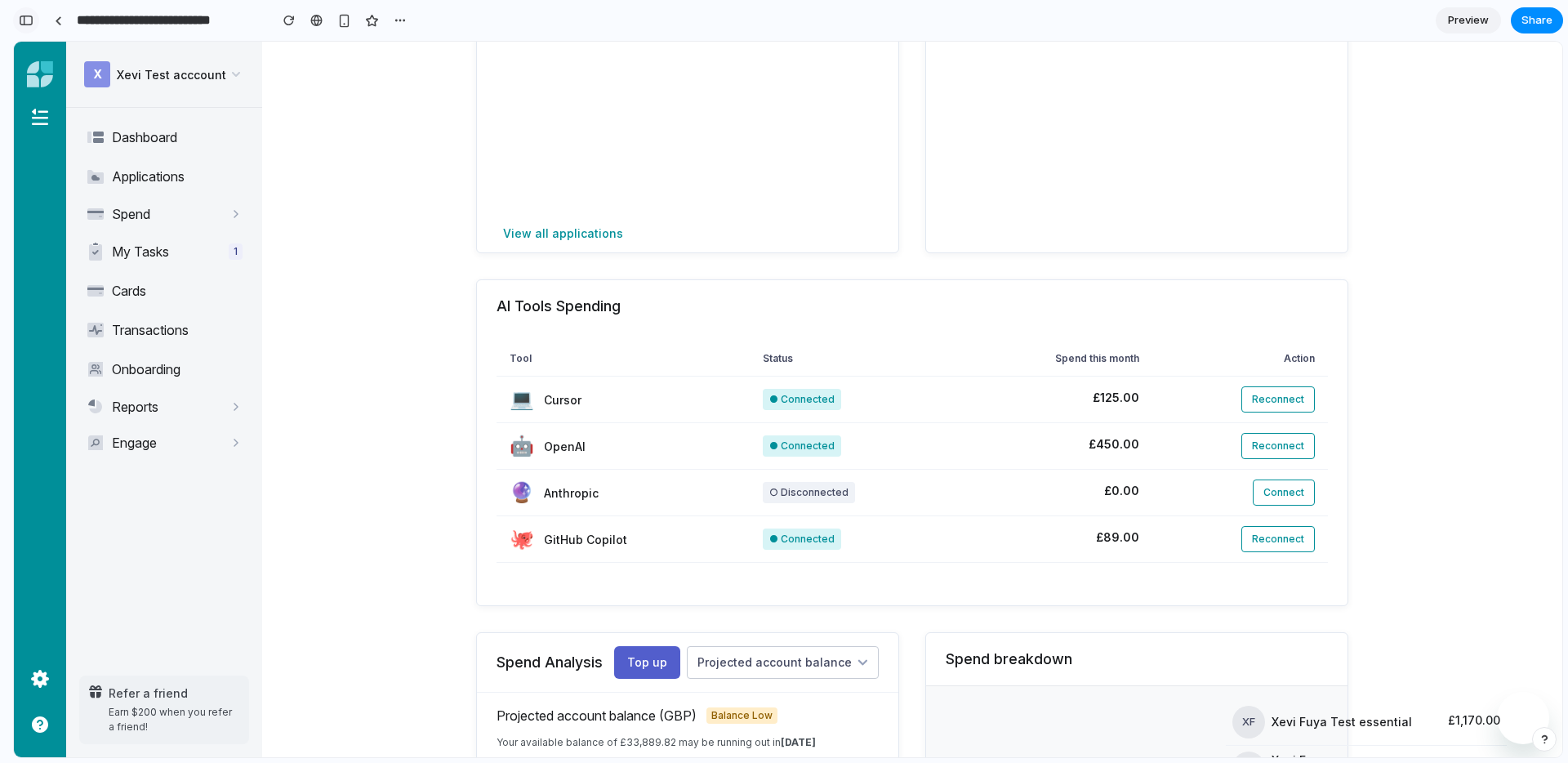
click at [26, 16] on div "button" at bounding box center [26, 20] width 15 height 11
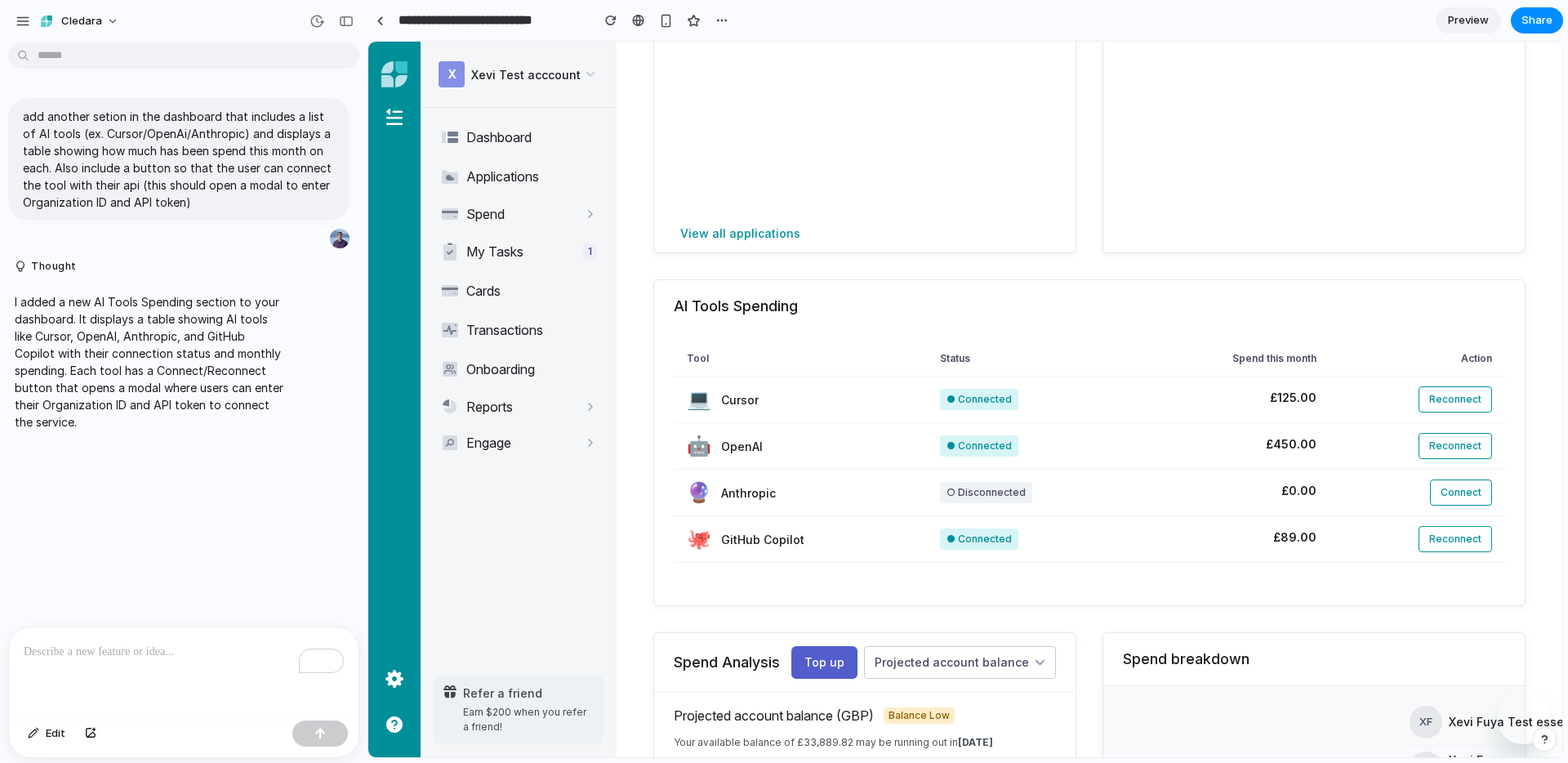
click at [94, 675] on div "To enrich screen reader interactions, please activate Accessibility in Grammarl…" at bounding box center [184, 670] width 349 height 86
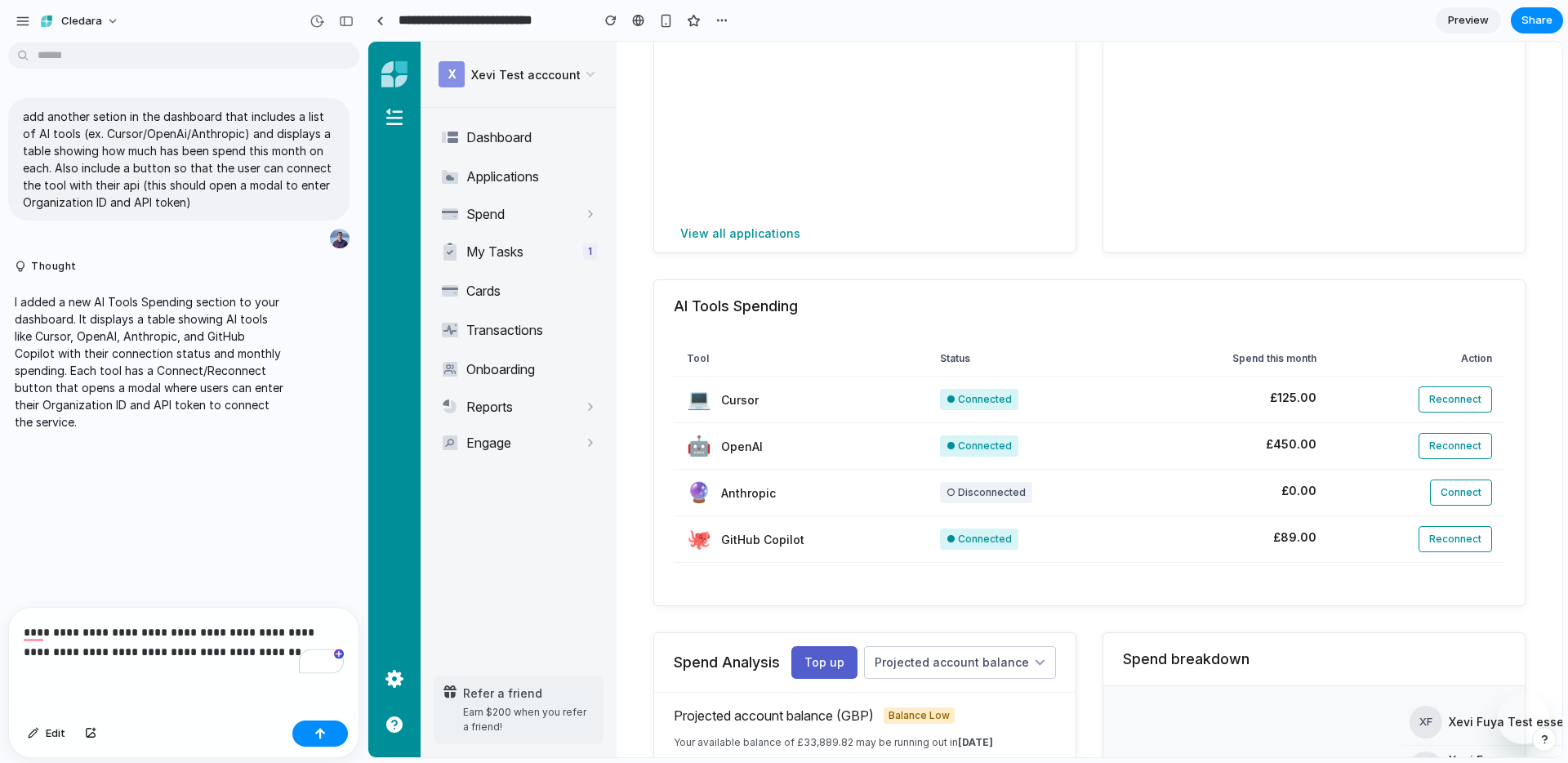
click at [78, 652] on p "**********" at bounding box center [184, 642] width 320 height 40
click at [303, 657] on p "**********" at bounding box center [184, 642] width 320 height 40
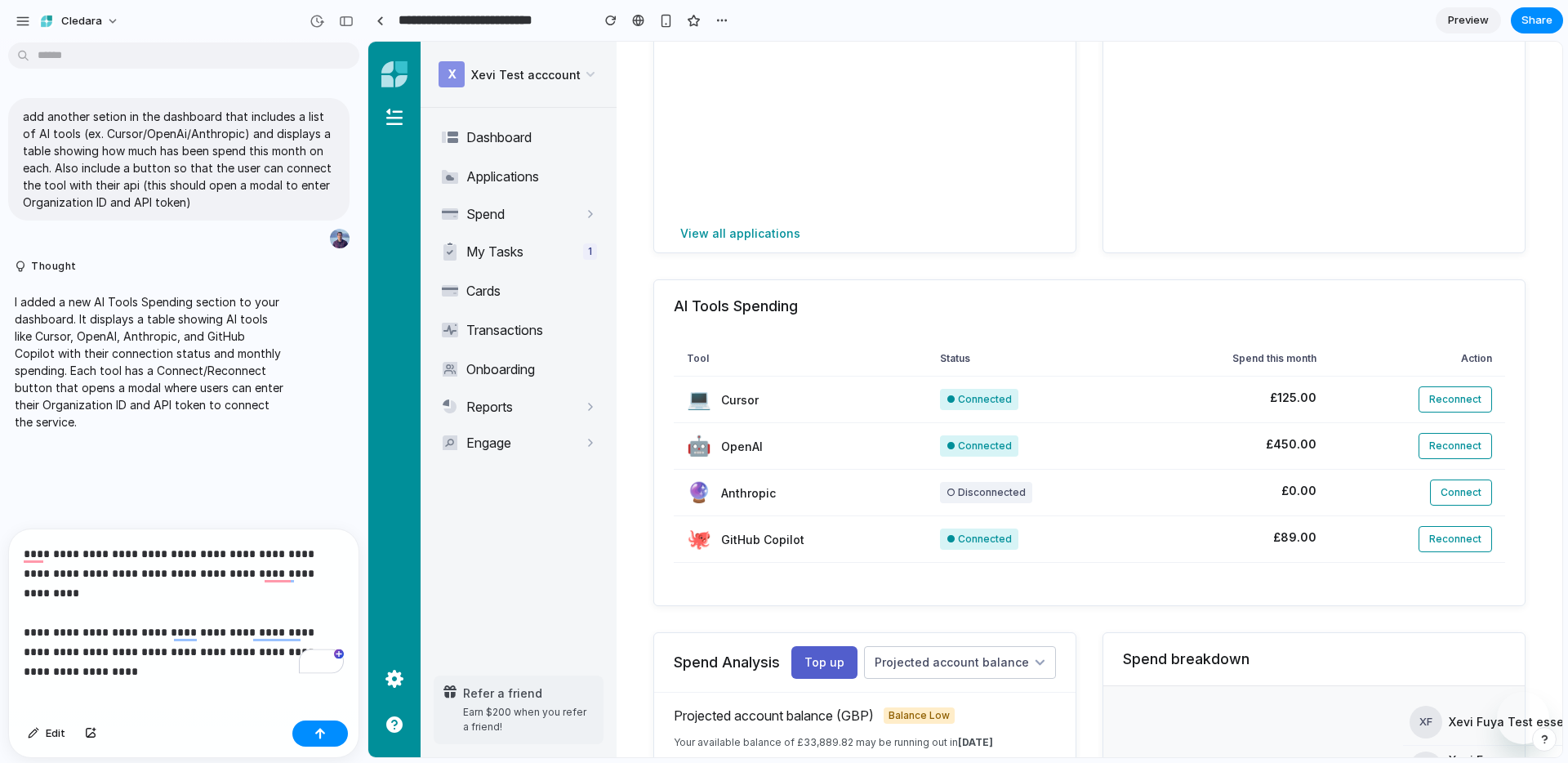
click at [308, 571] on p "**********" at bounding box center [184, 603] width 320 height 118
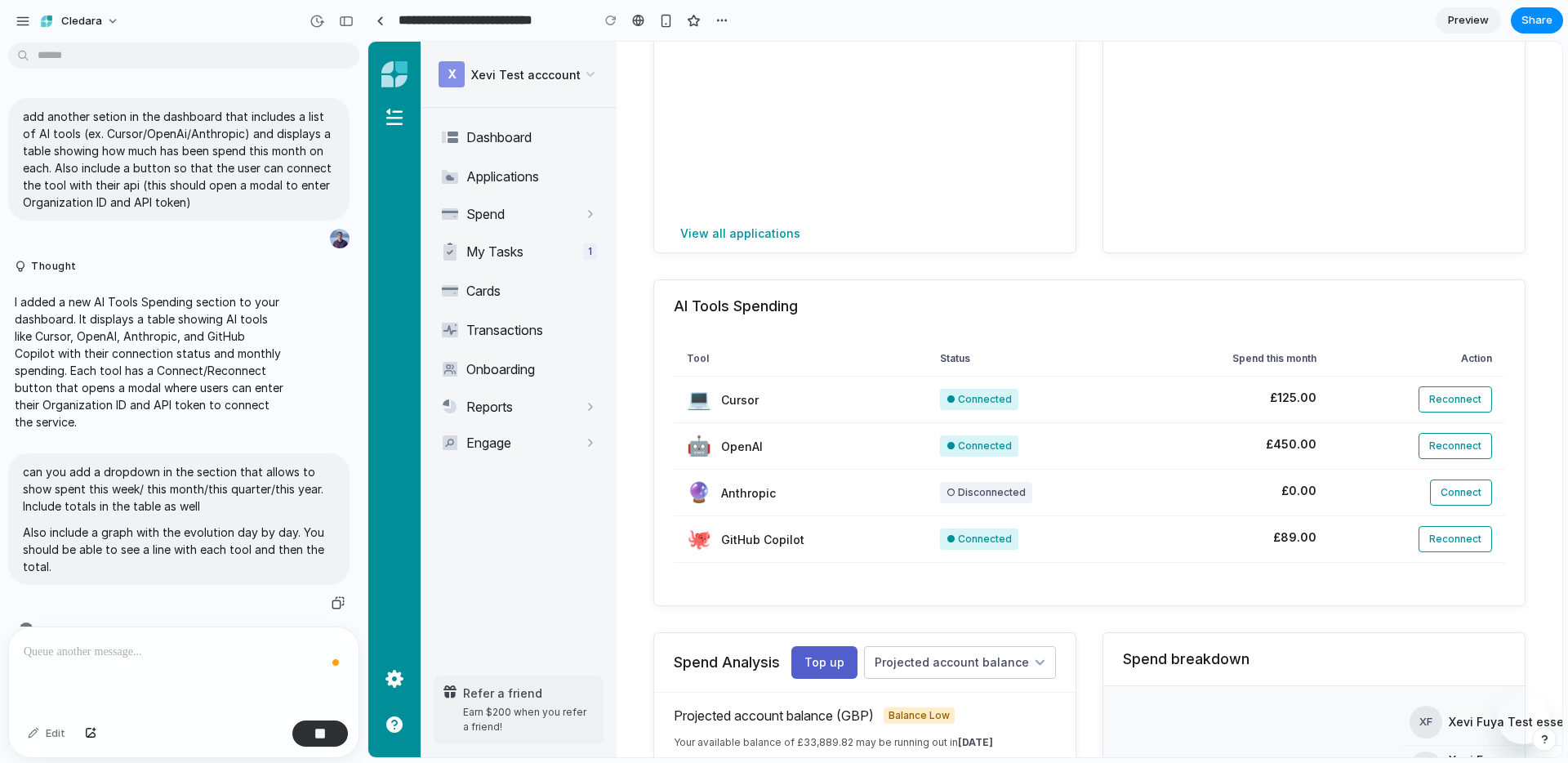
scroll to position [32, 0]
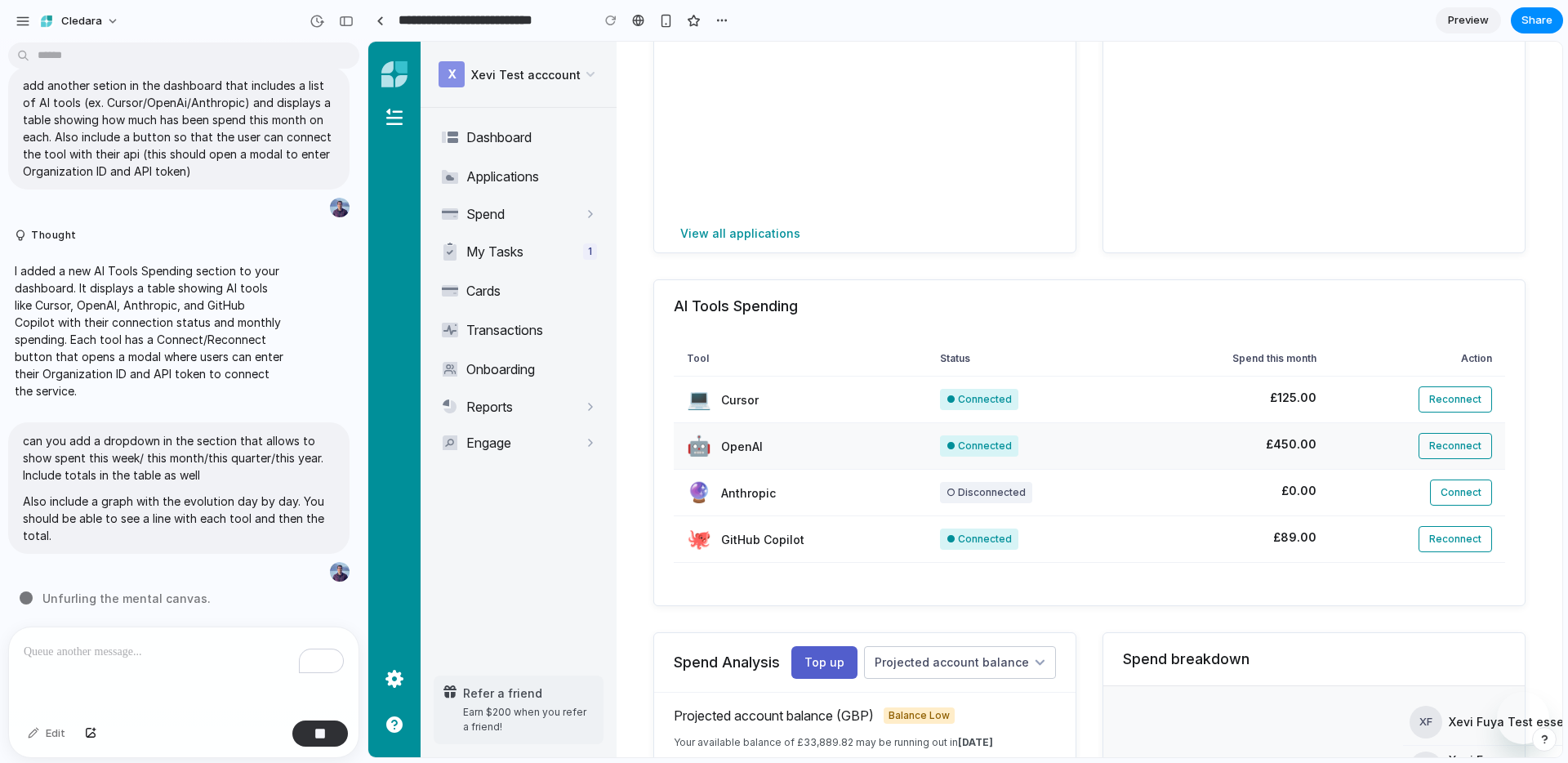
click at [951, 464] on td "● Connected" at bounding box center [1030, 446] width 209 height 47
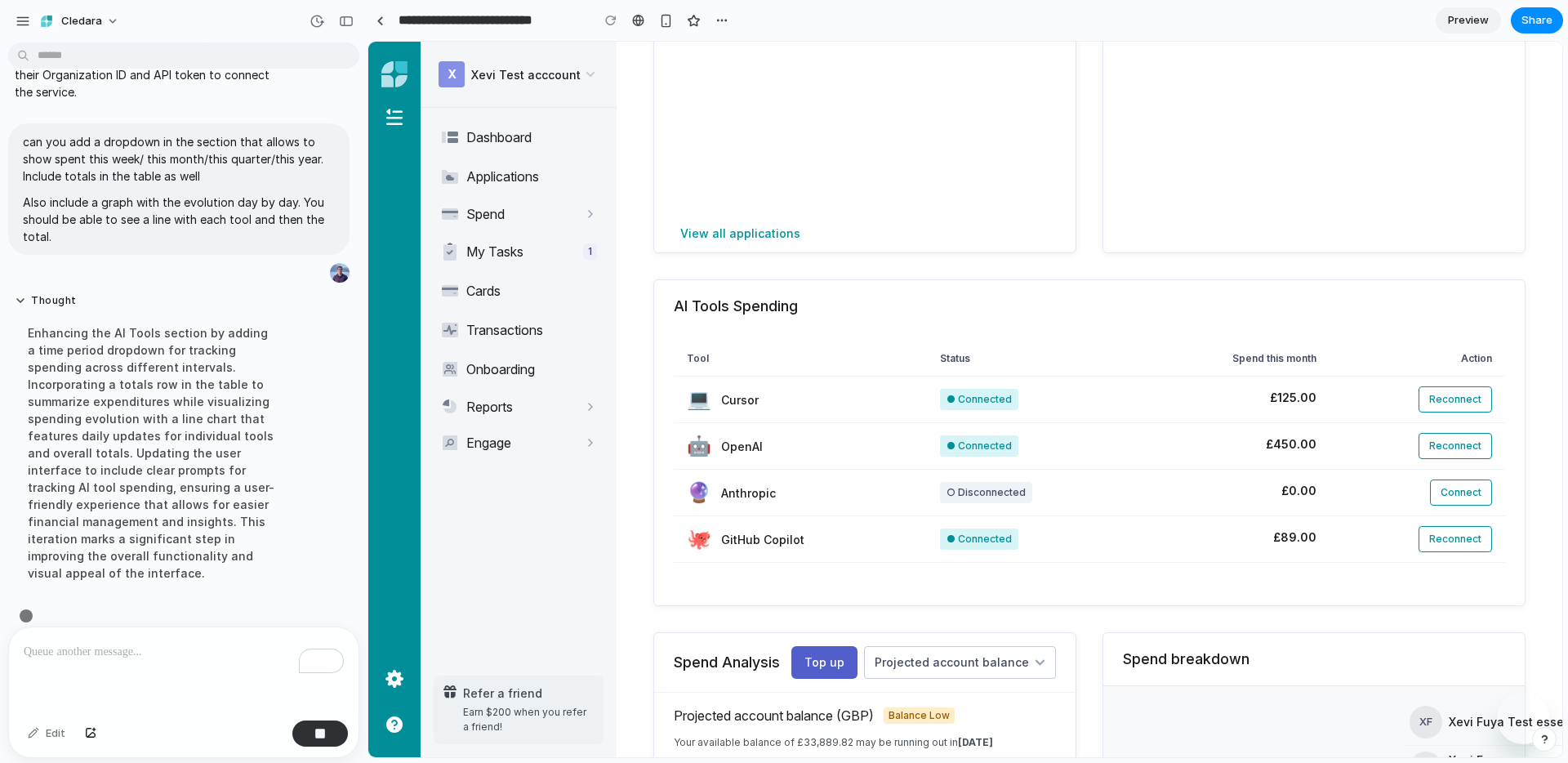
scroll to position [332, 0]
click at [383, 18] on link at bounding box center [380, 20] width 25 height 25
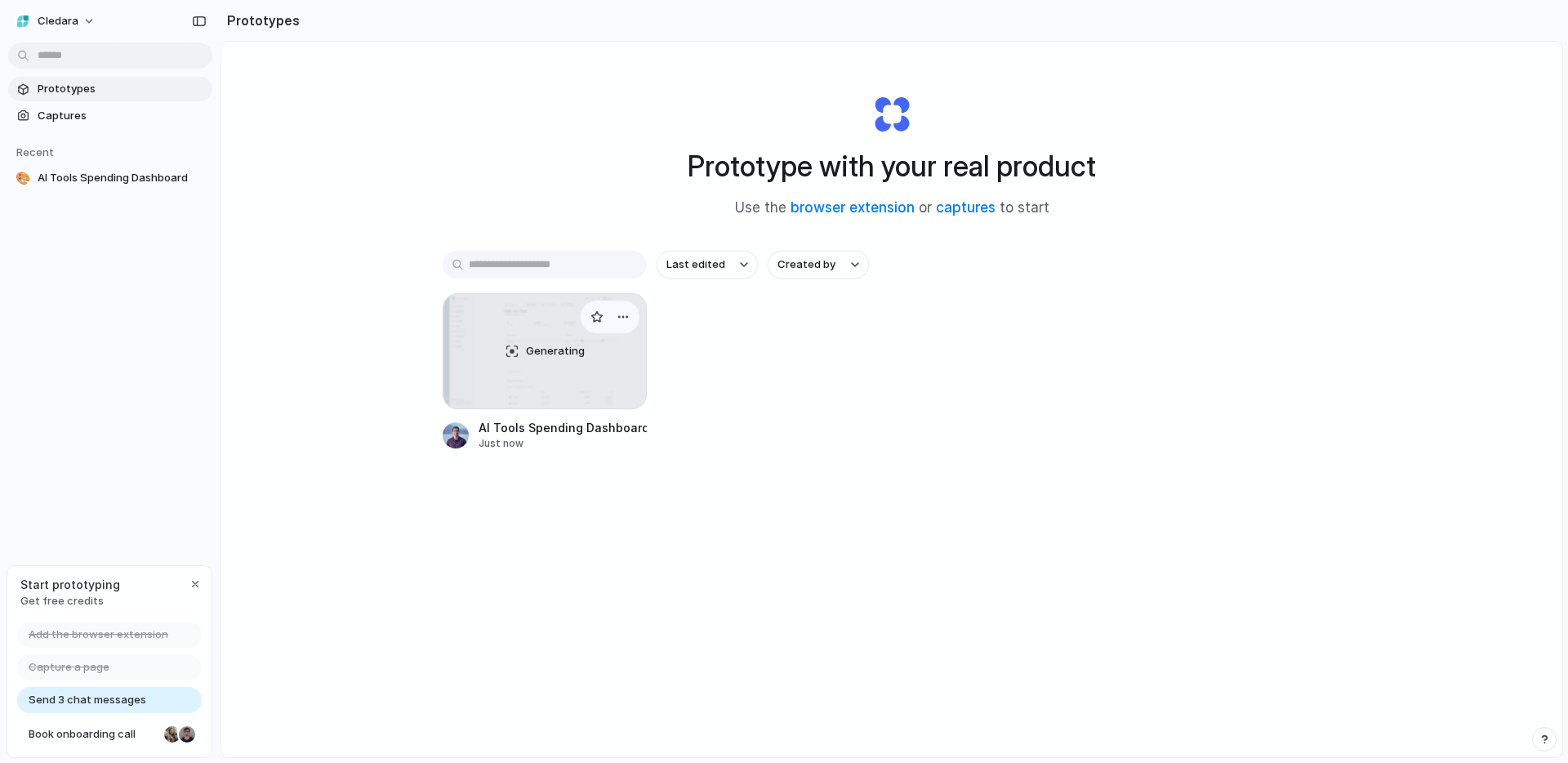
click at [551, 349] on span "Generating" at bounding box center [555, 351] width 59 height 17
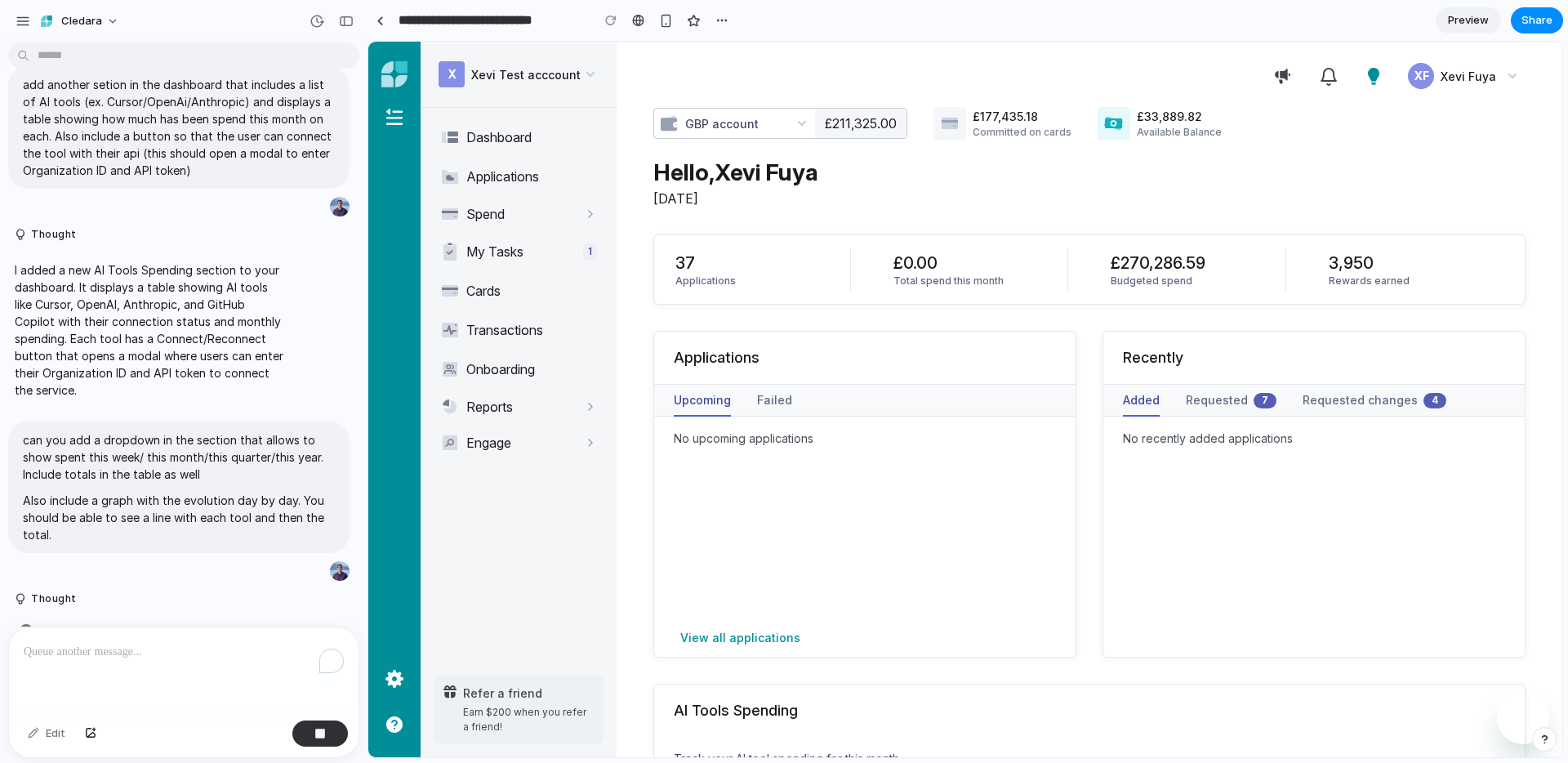
scroll to position [65, 0]
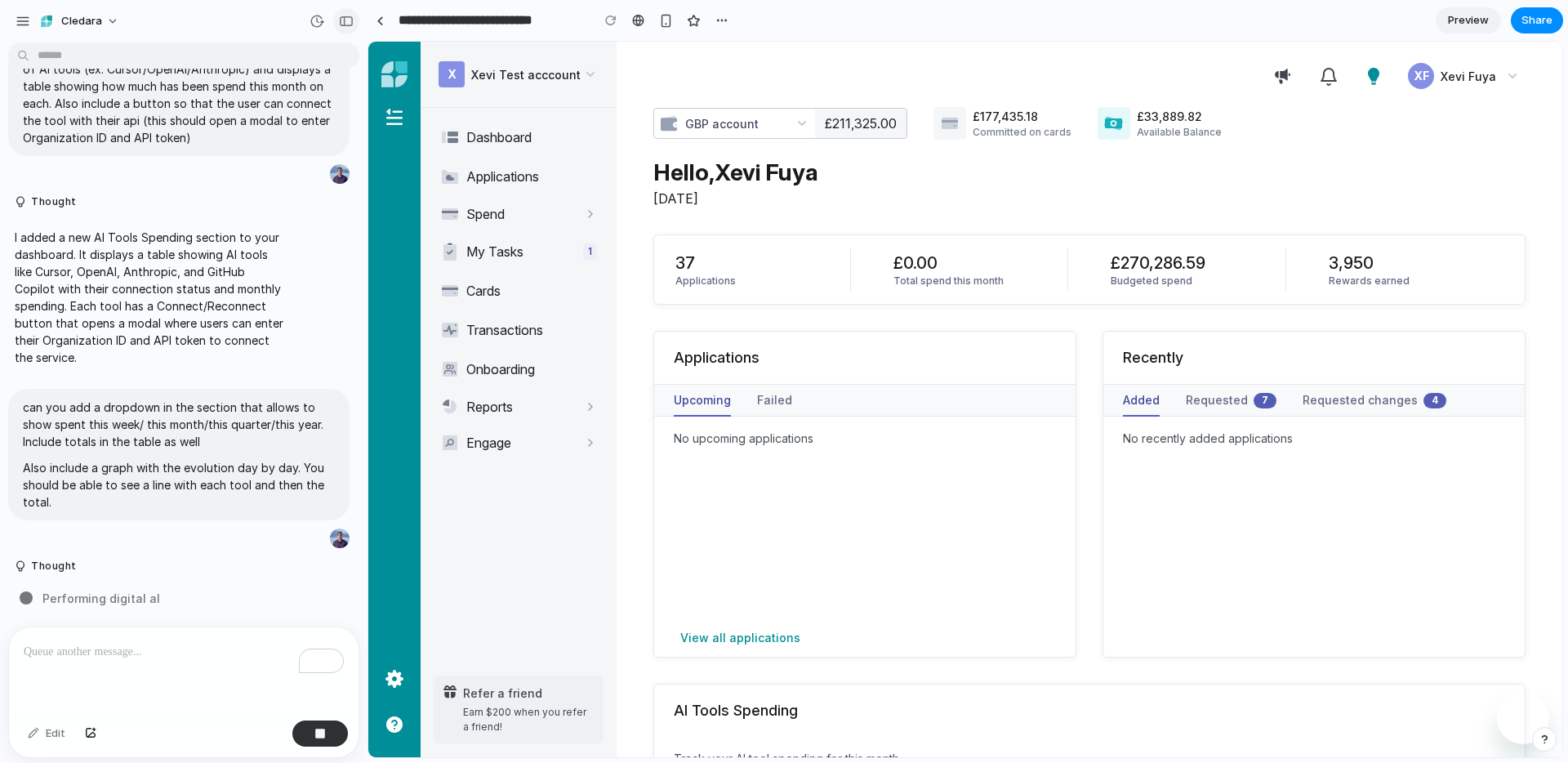
click at [351, 17] on div "button" at bounding box center [347, 21] width 15 height 11
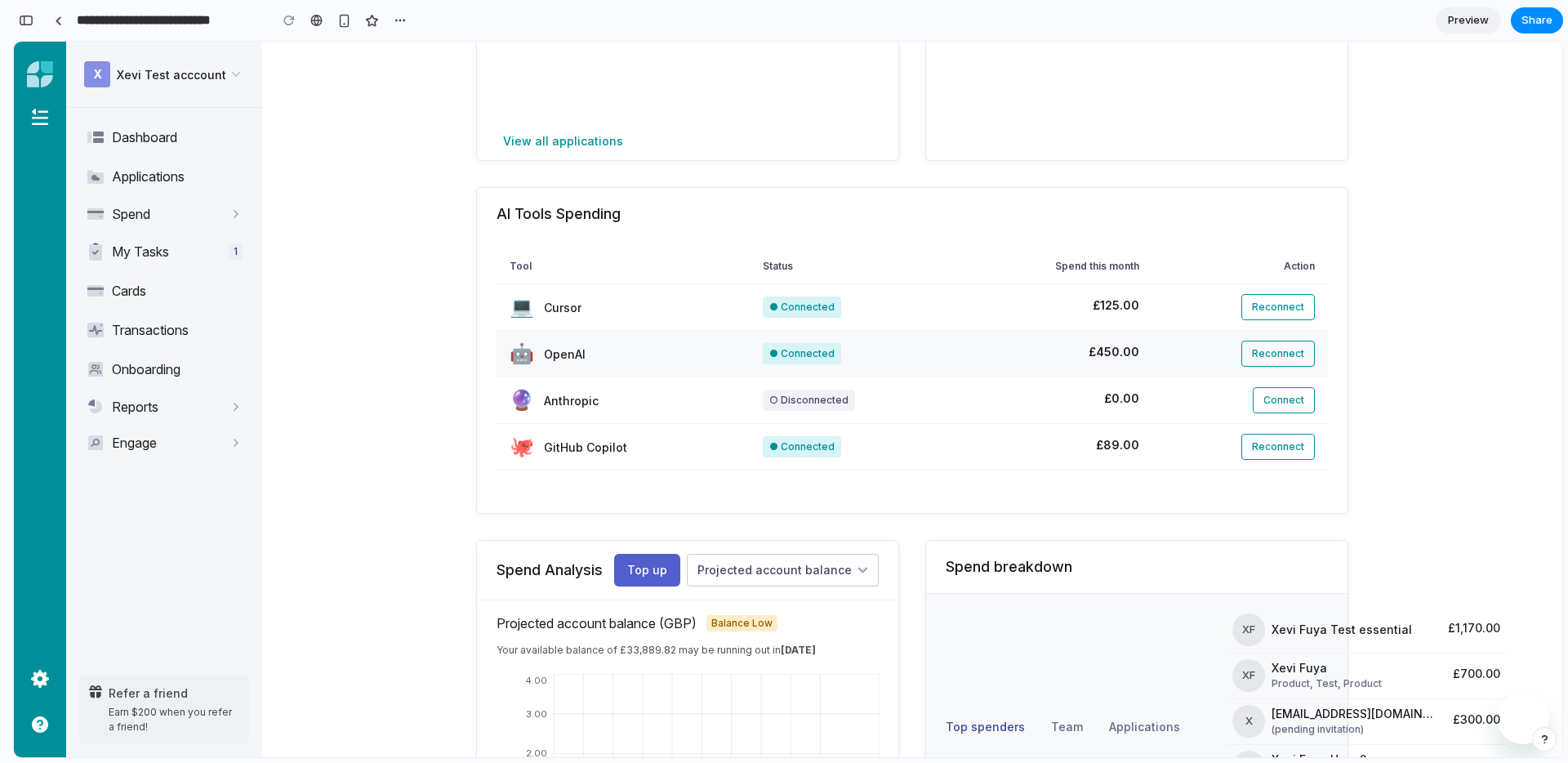
scroll to position [480, 0]
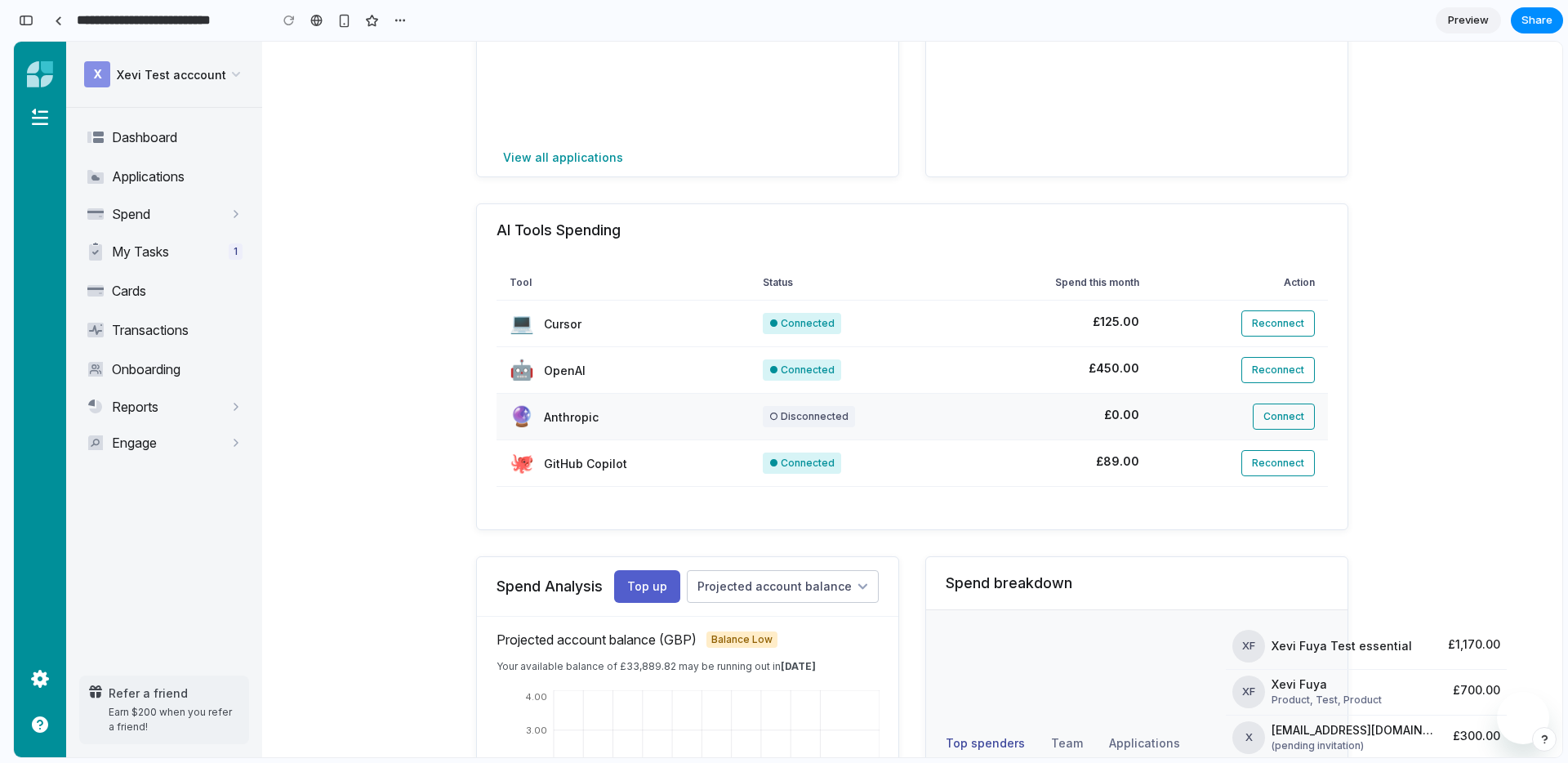
click at [1263, 419] on span "Connect" at bounding box center [1283, 416] width 40 height 12
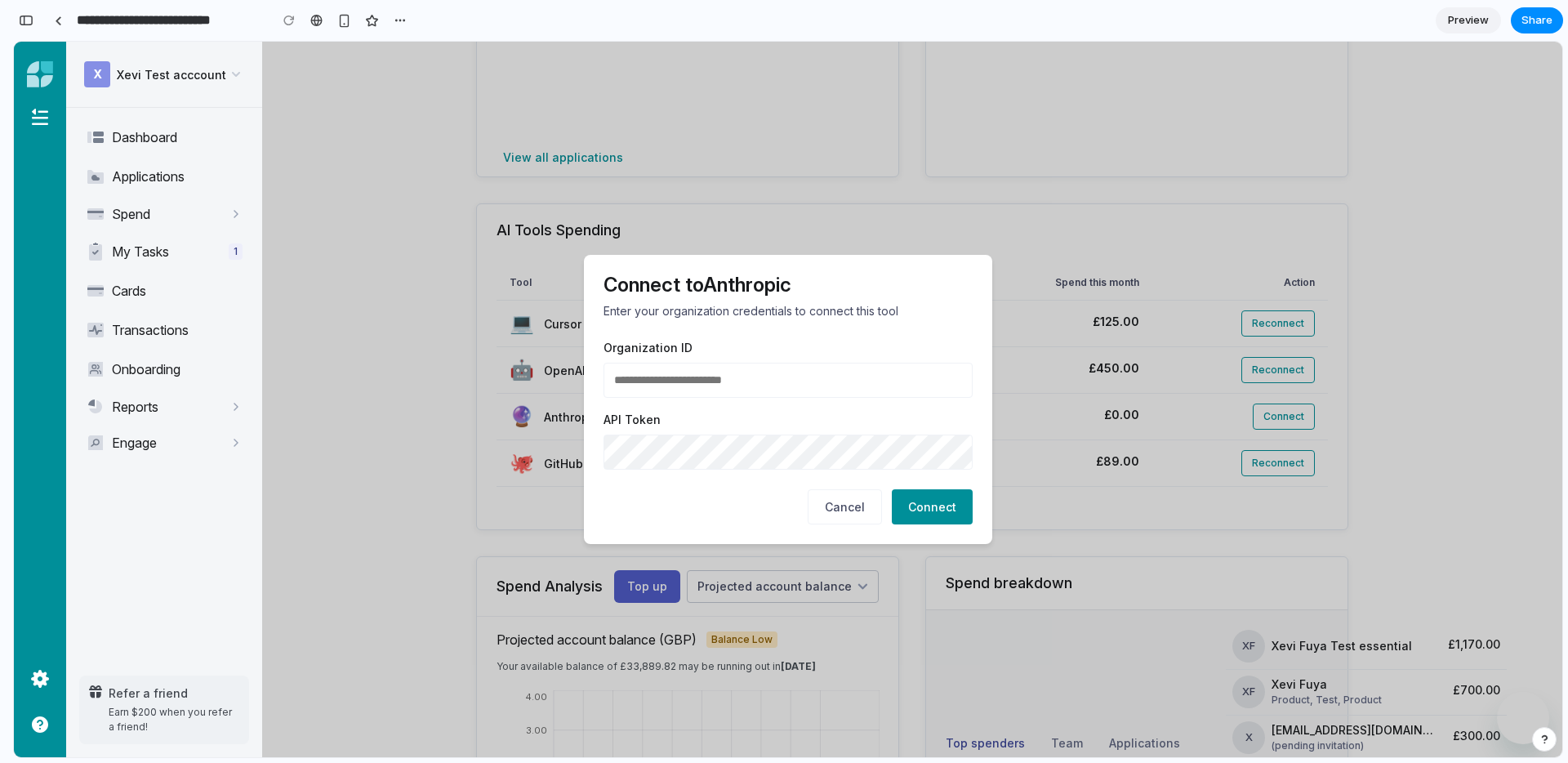
click at [833, 511] on span "Cancel" at bounding box center [845, 507] width 40 height 14
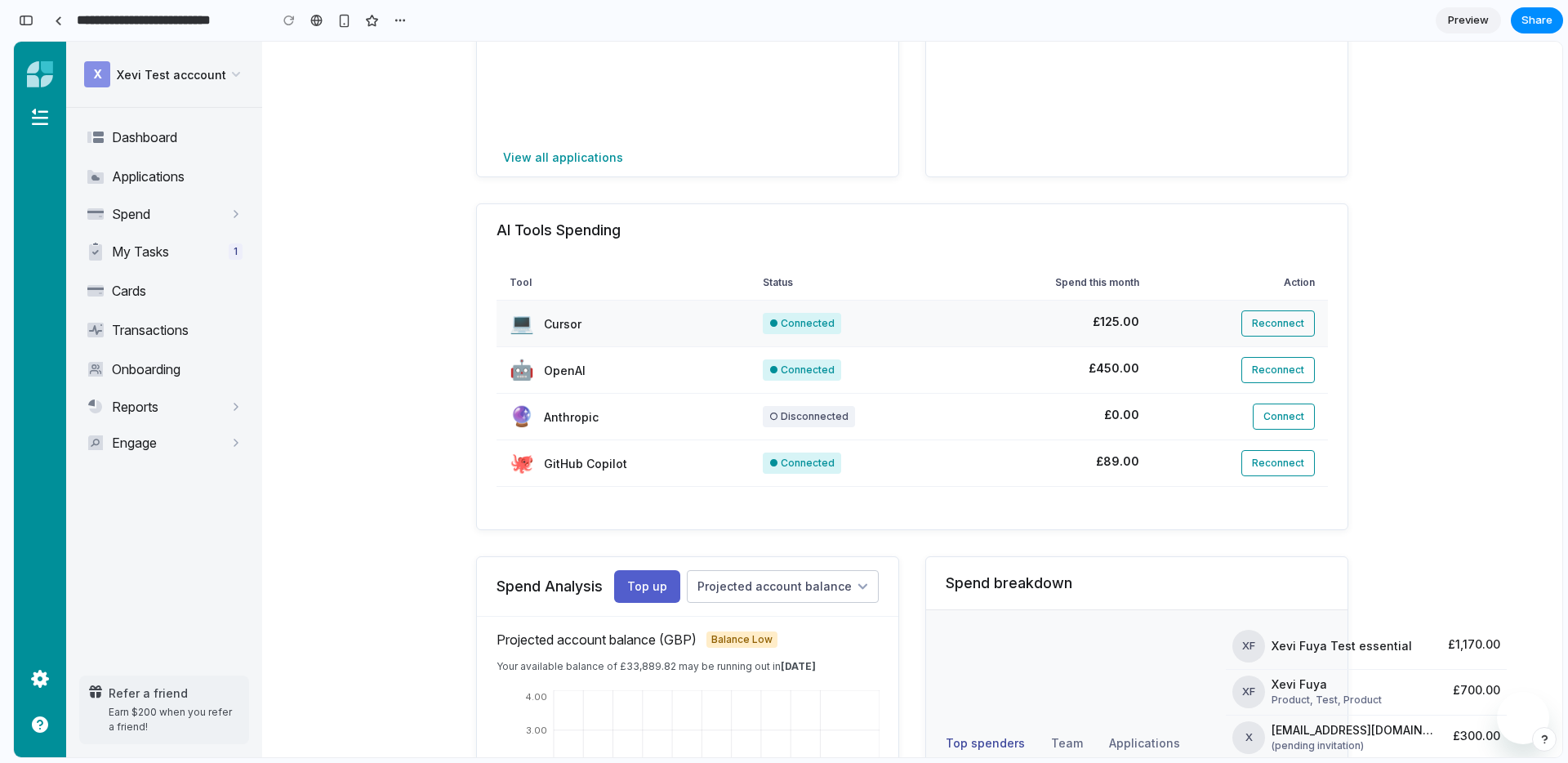
click at [1254, 329] on span "Reconnect" at bounding box center [1278, 323] width 52 height 12
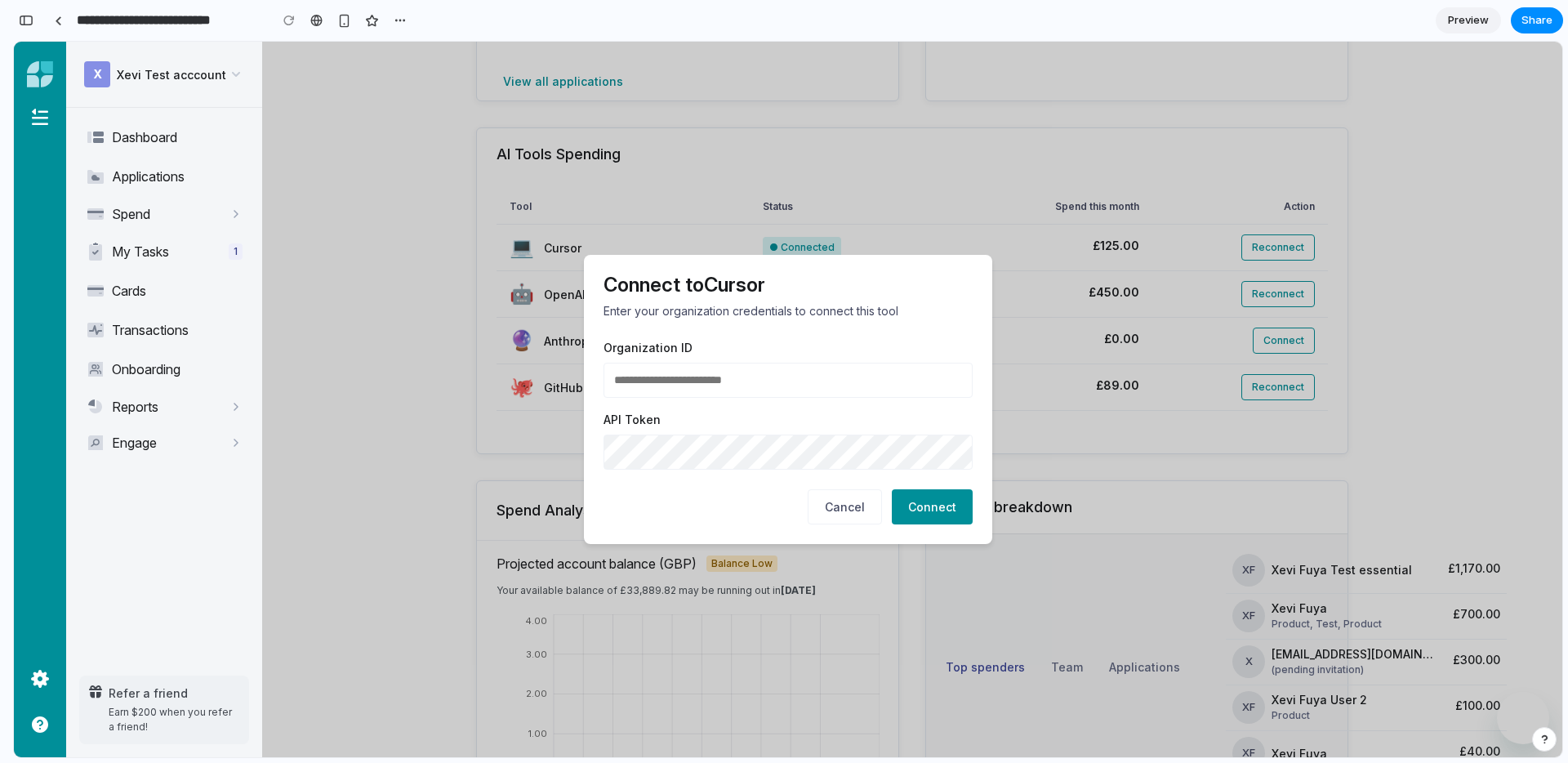
scroll to position [563, 0]
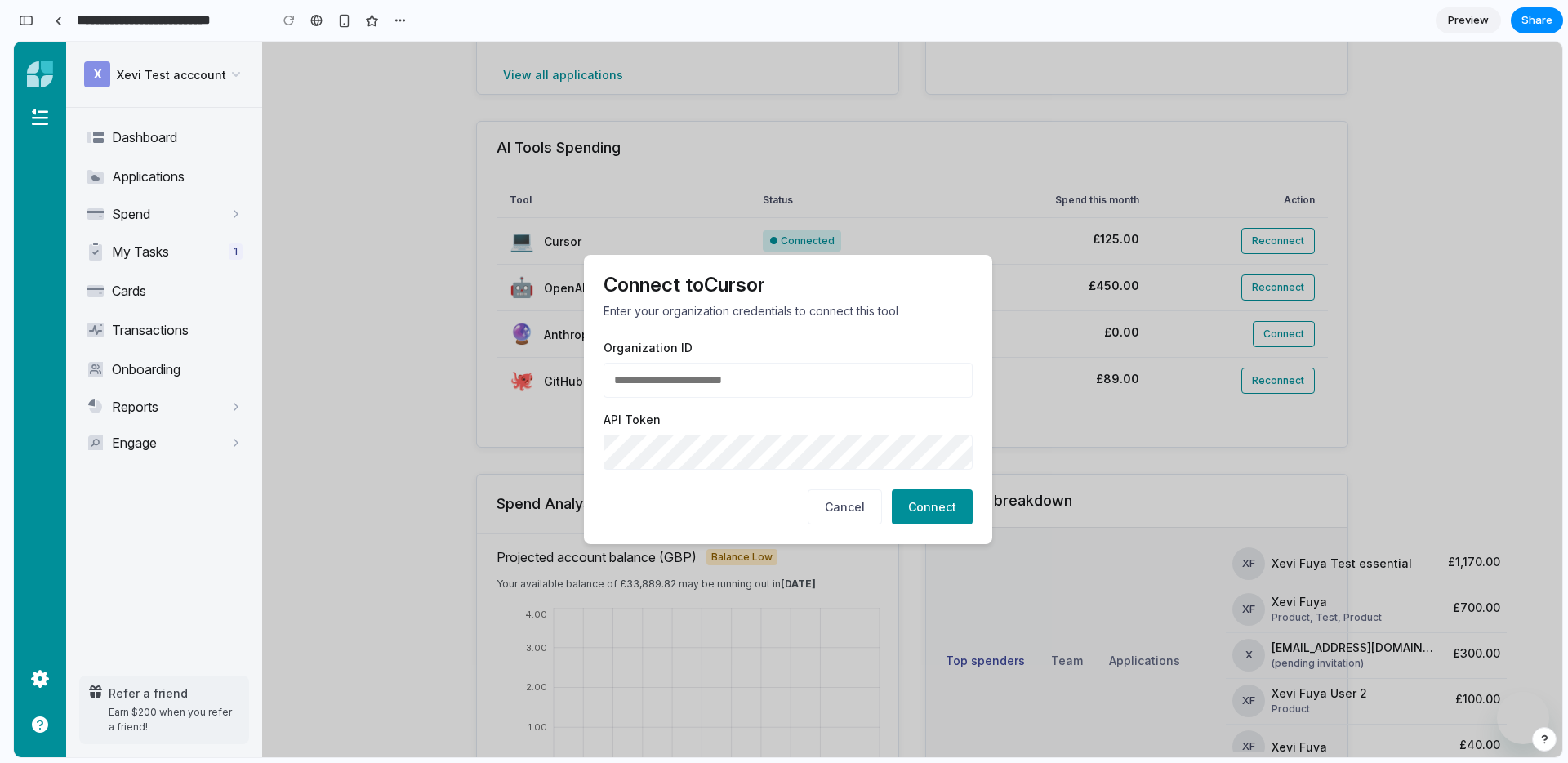
click at [831, 514] on button "Cancel" at bounding box center [845, 507] width 74 height 35
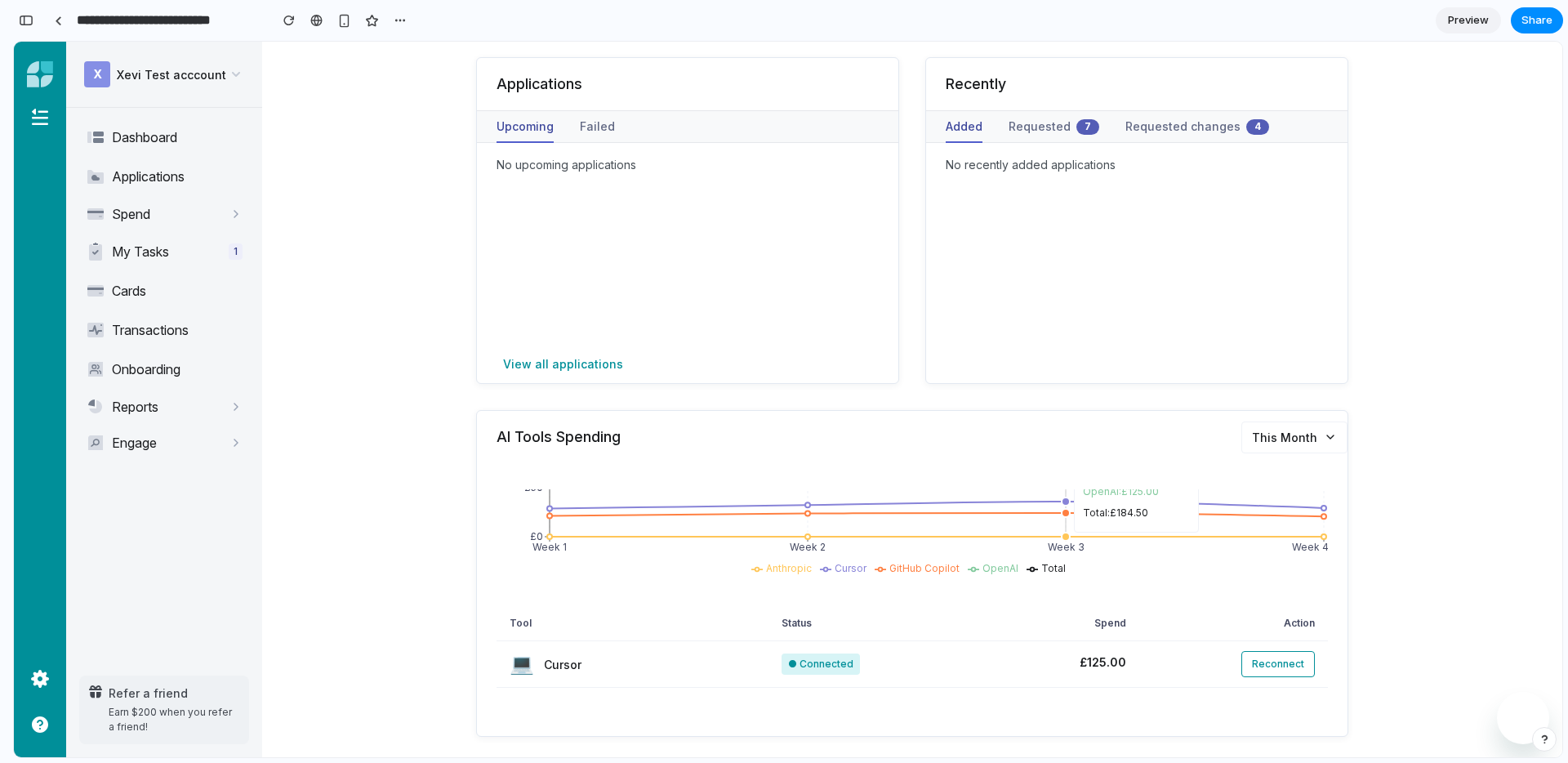
scroll to position [0, 0]
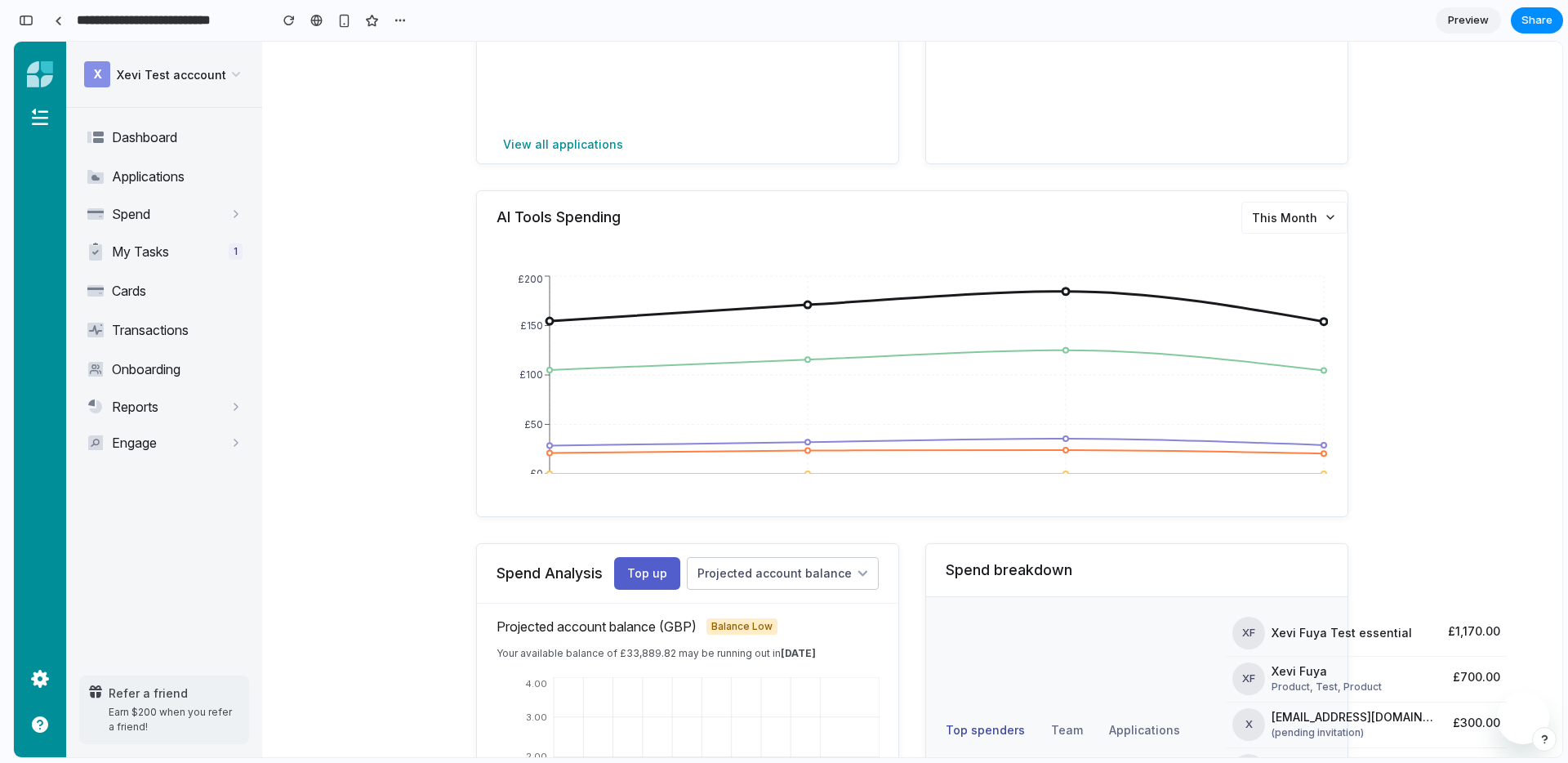
click at [1290, 215] on button "This Month" at bounding box center [1293, 217] width 106 height 32
click at [1269, 313] on button "This Quarter" at bounding box center [1285, 321] width 120 height 33
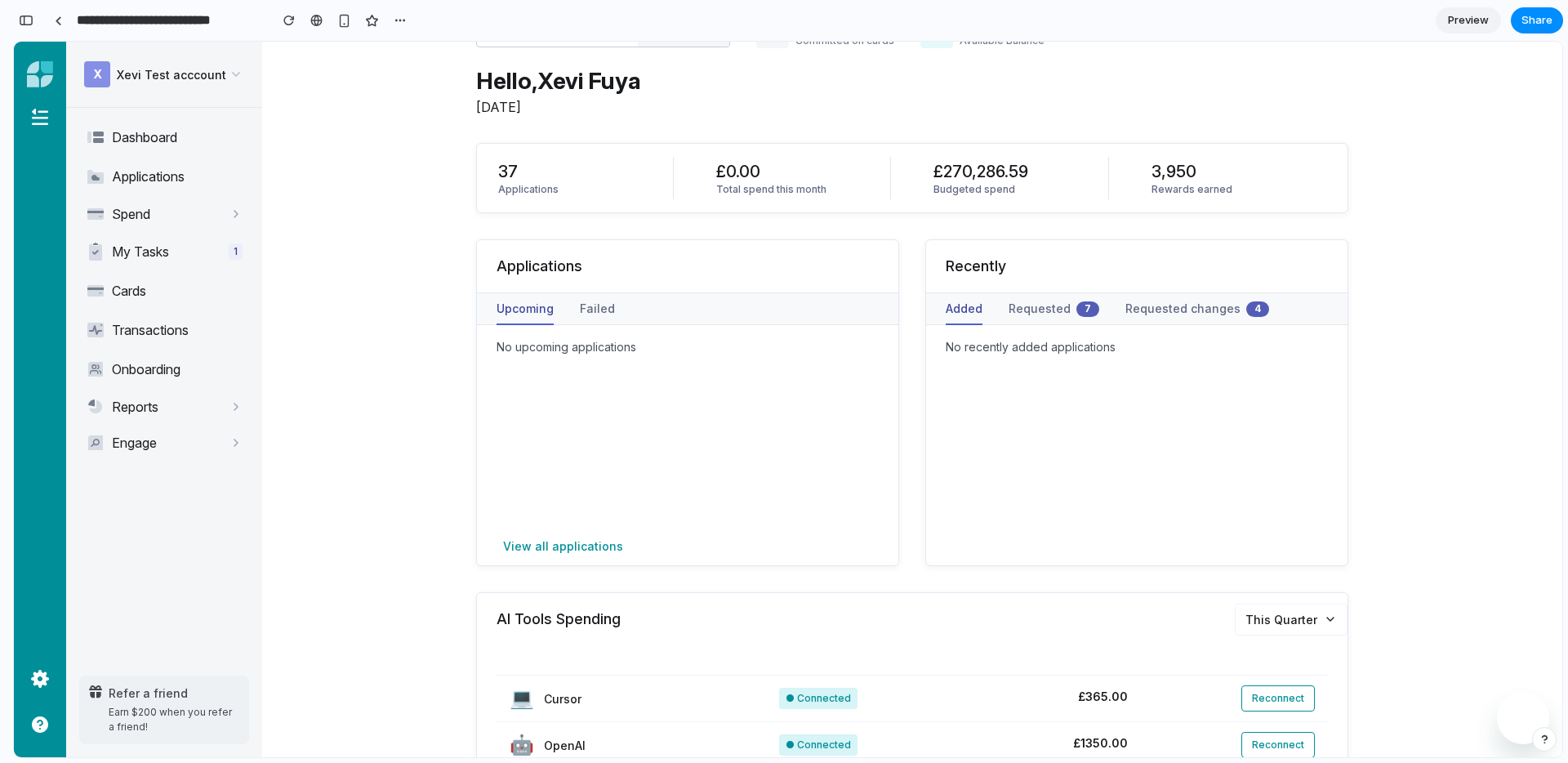
scroll to position [81, 0]
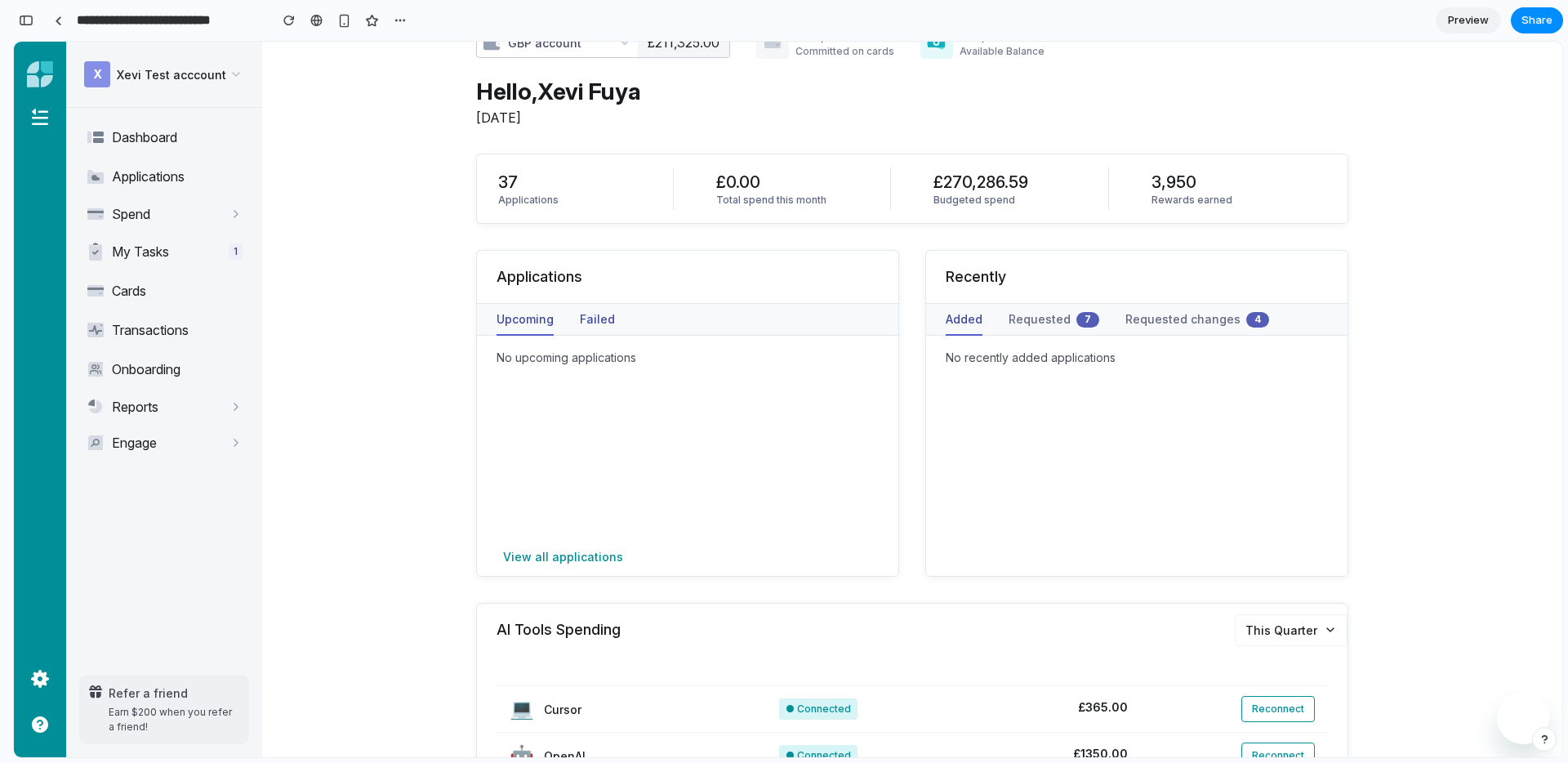
click at [583, 325] on button "Failed" at bounding box center [597, 319] width 35 height 31
click at [597, 325] on button "Failed" at bounding box center [597, 319] width 35 height 31
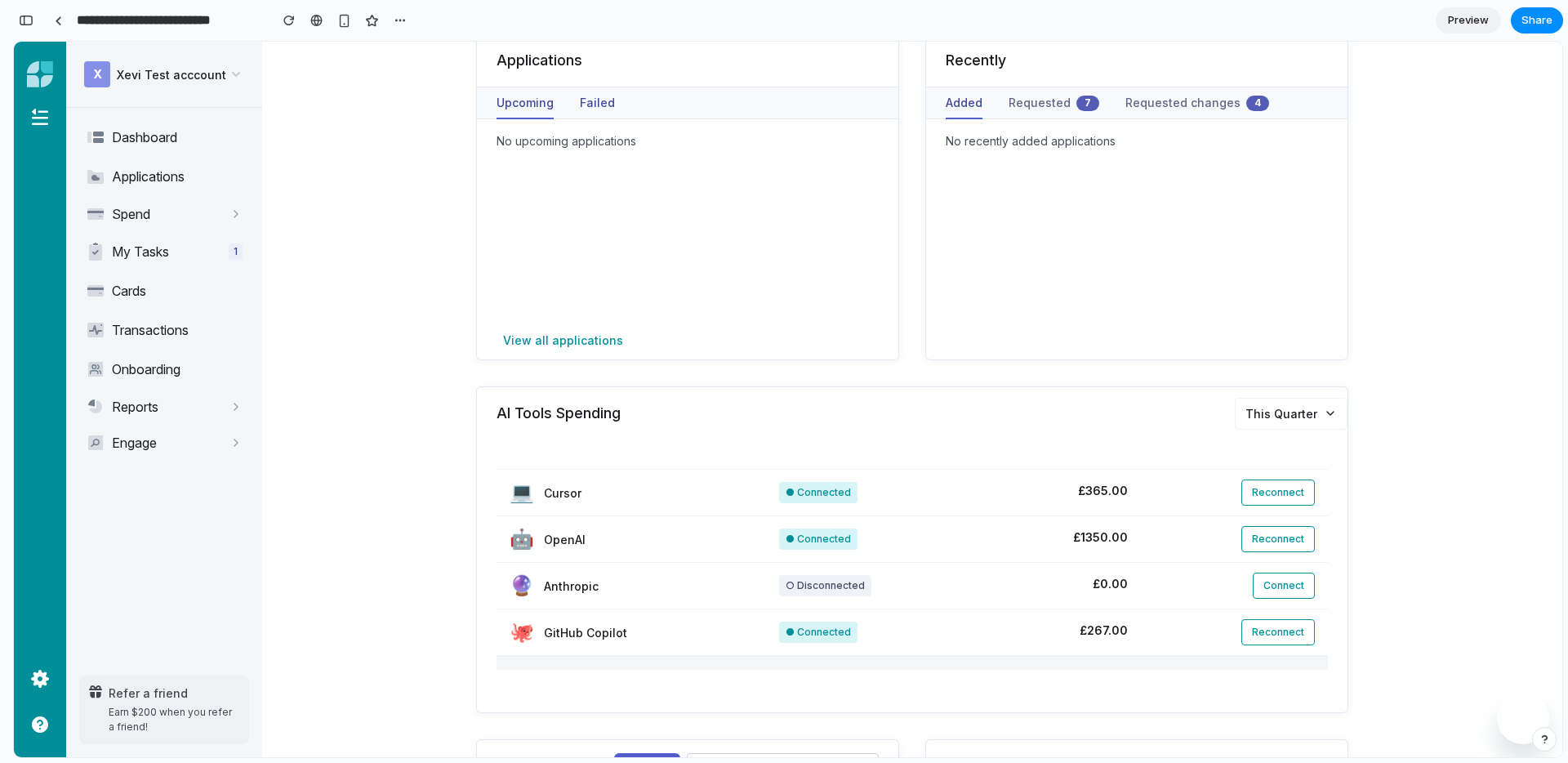
scroll to position [172, 0]
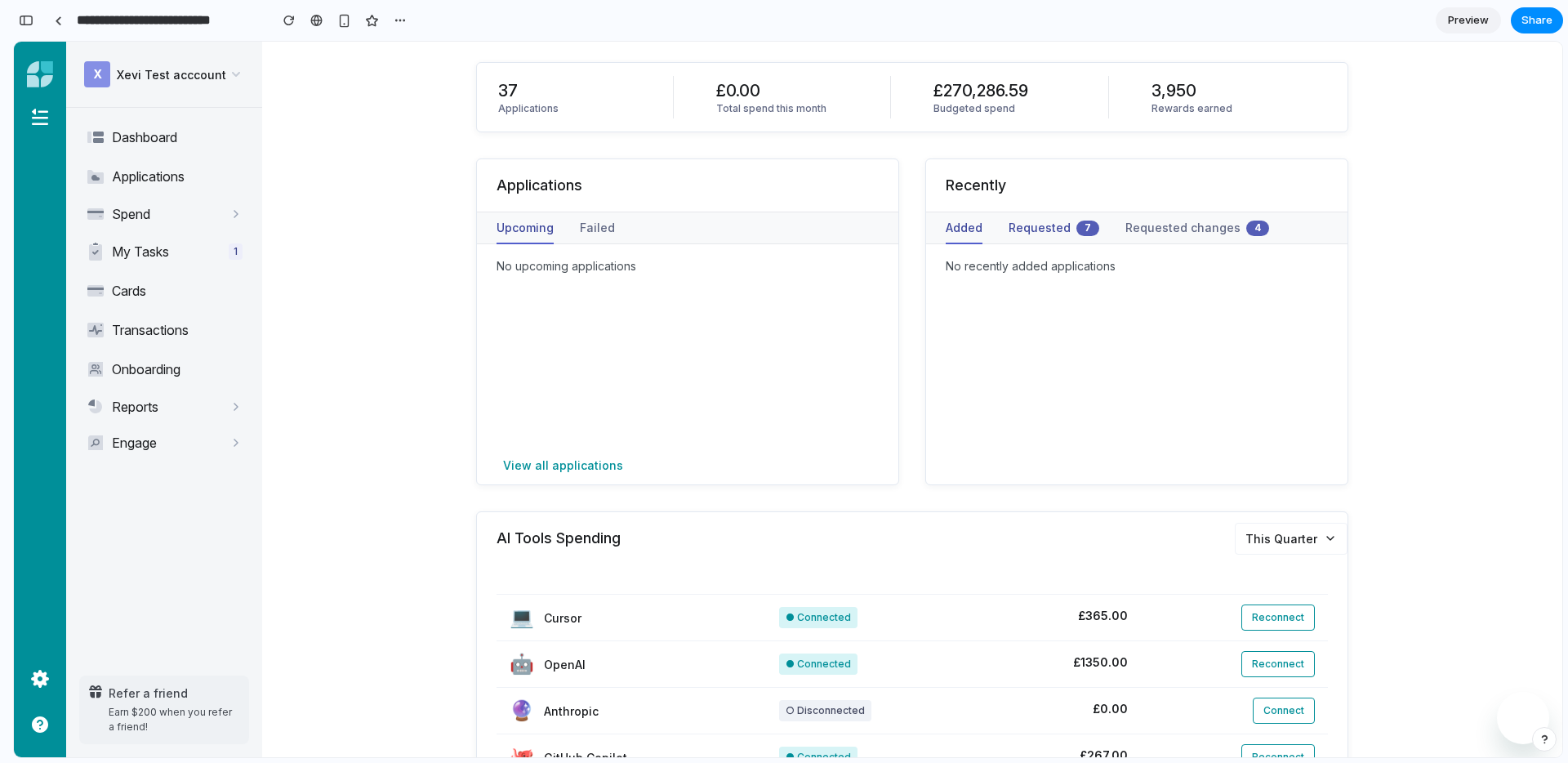
click at [1040, 236] on button "Requested 7" at bounding box center [1053, 228] width 91 height 31
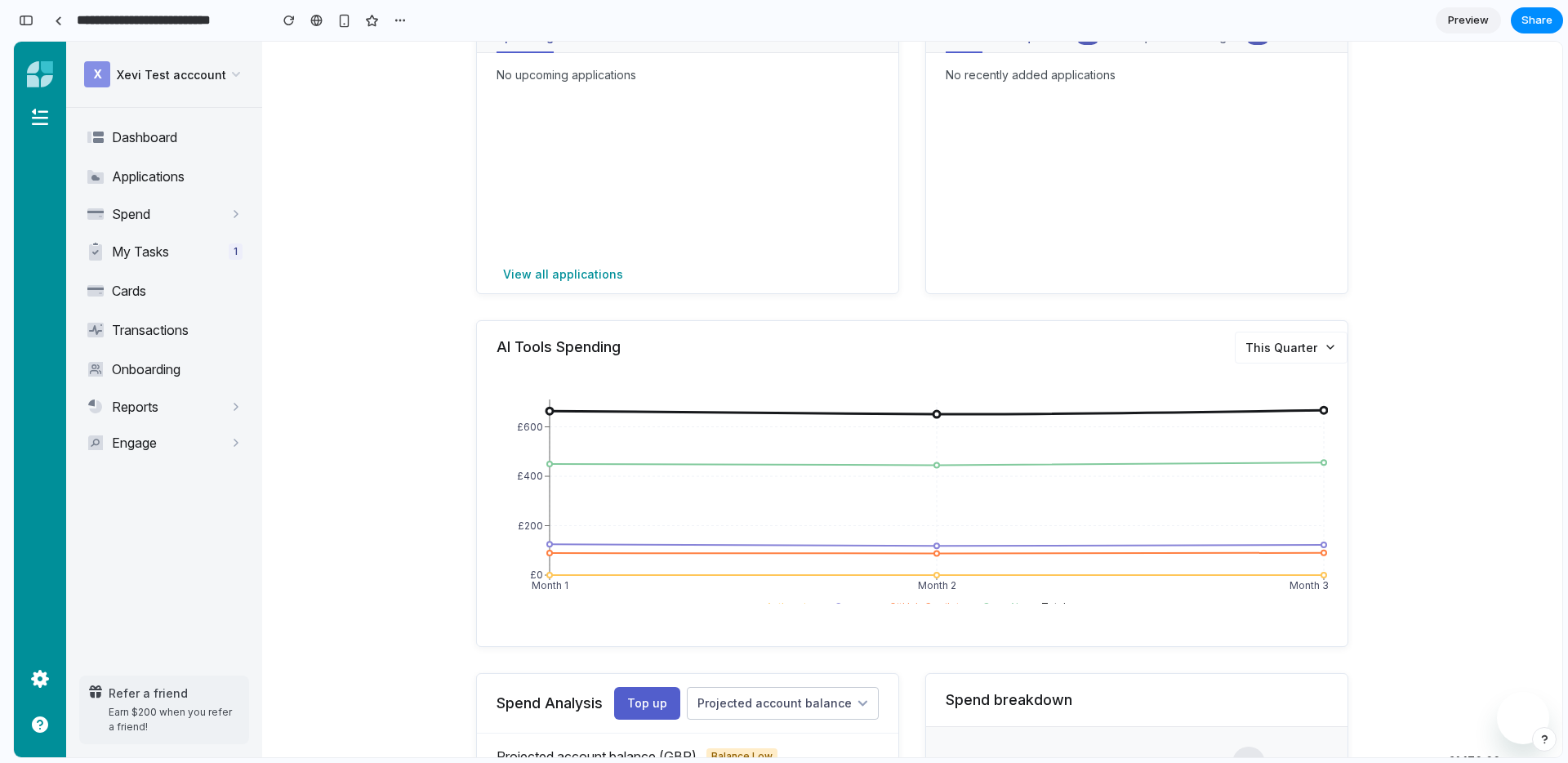
scroll to position [0, 0]
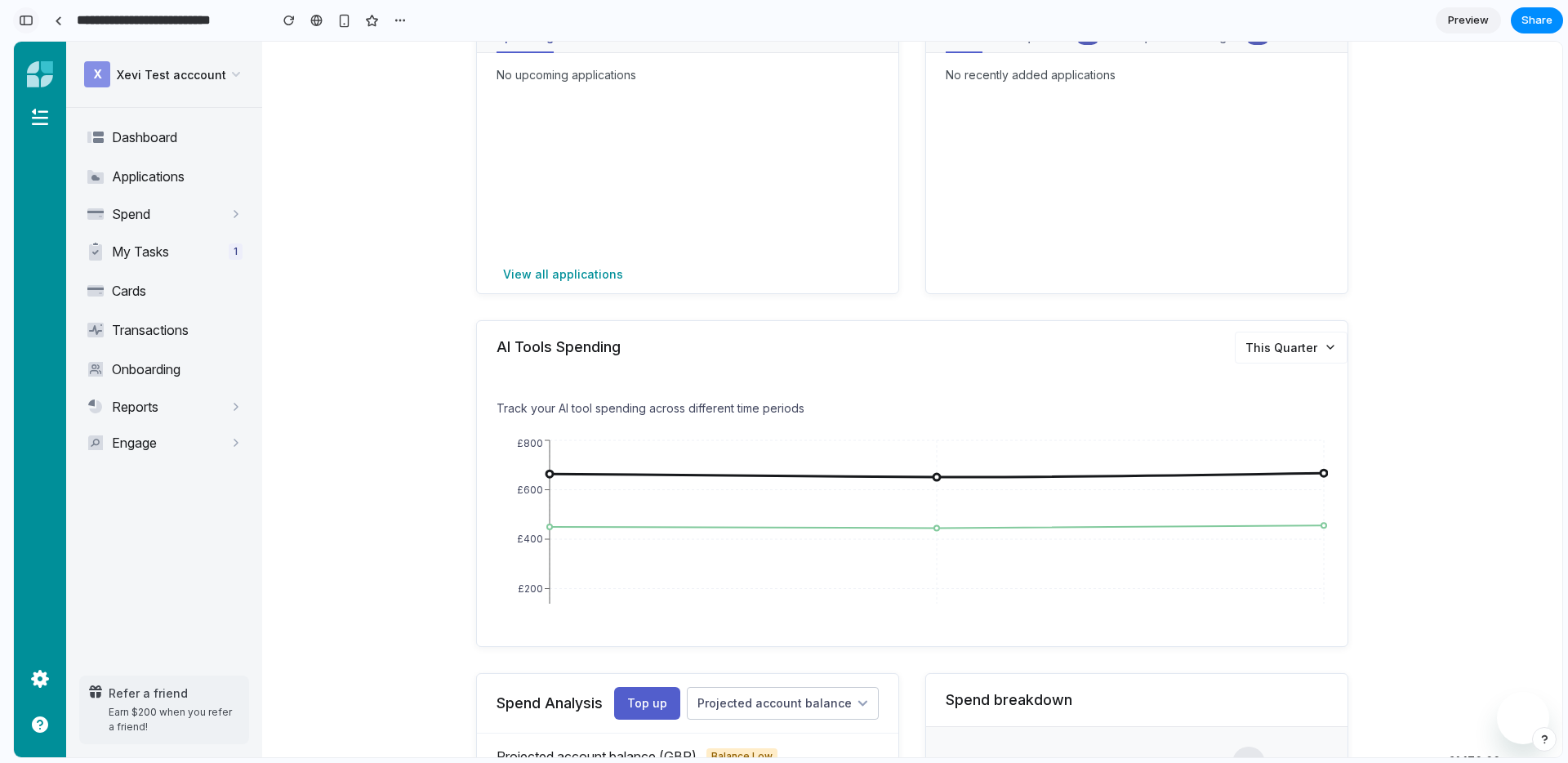
click at [28, 23] on div "button" at bounding box center [26, 20] width 15 height 11
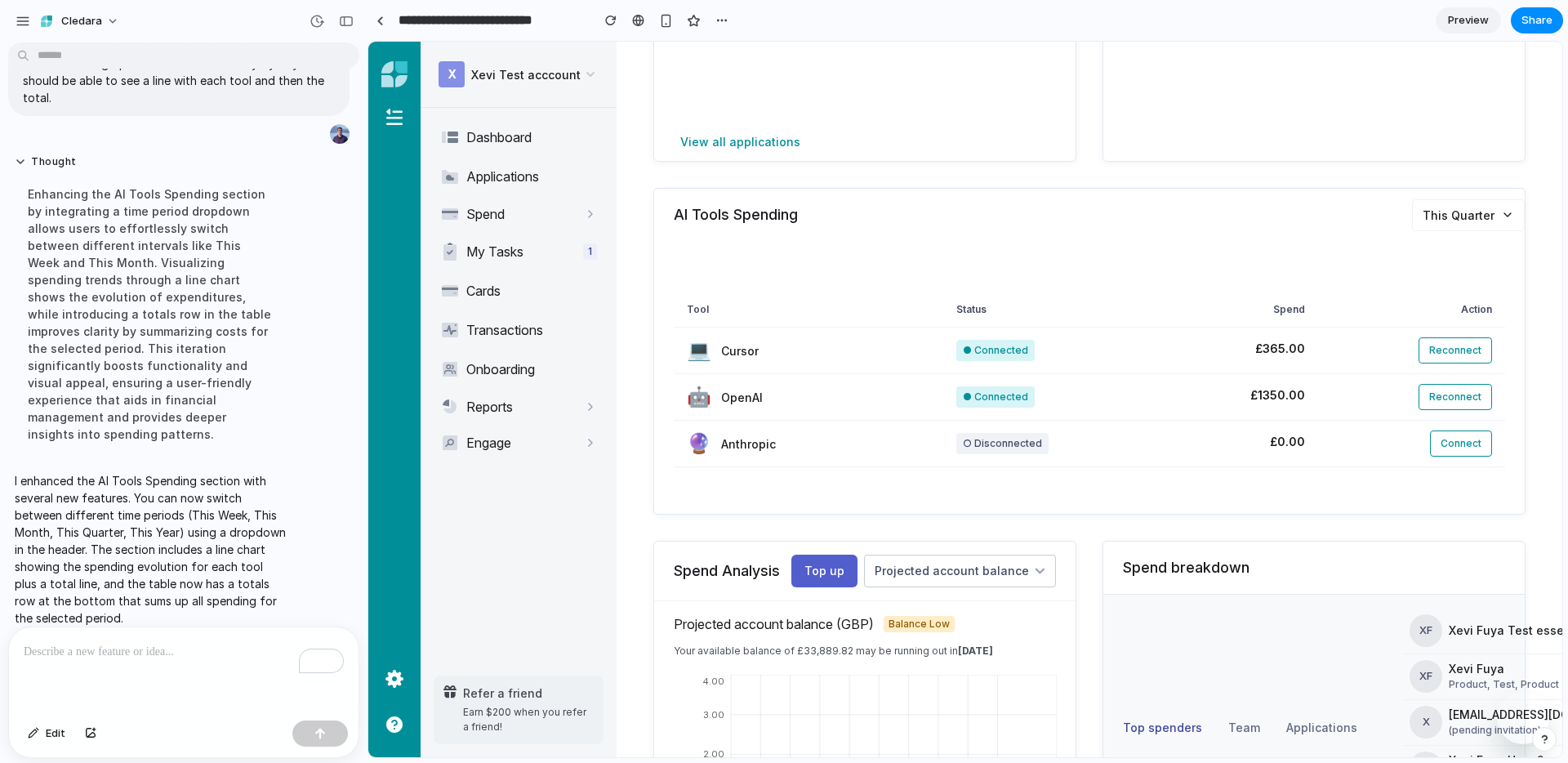
scroll to position [370, 0]
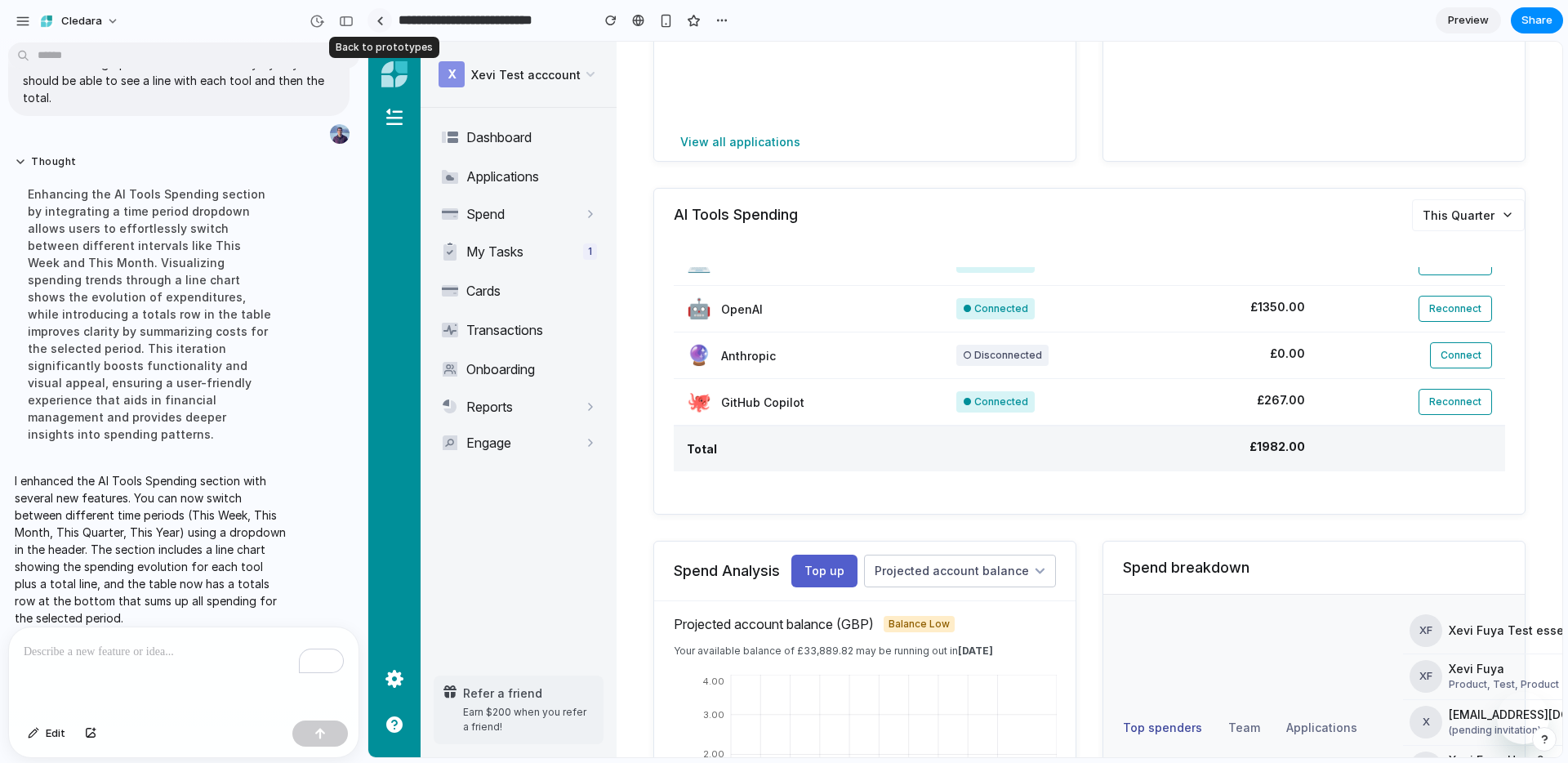
click at [389, 26] on link at bounding box center [380, 20] width 25 height 25
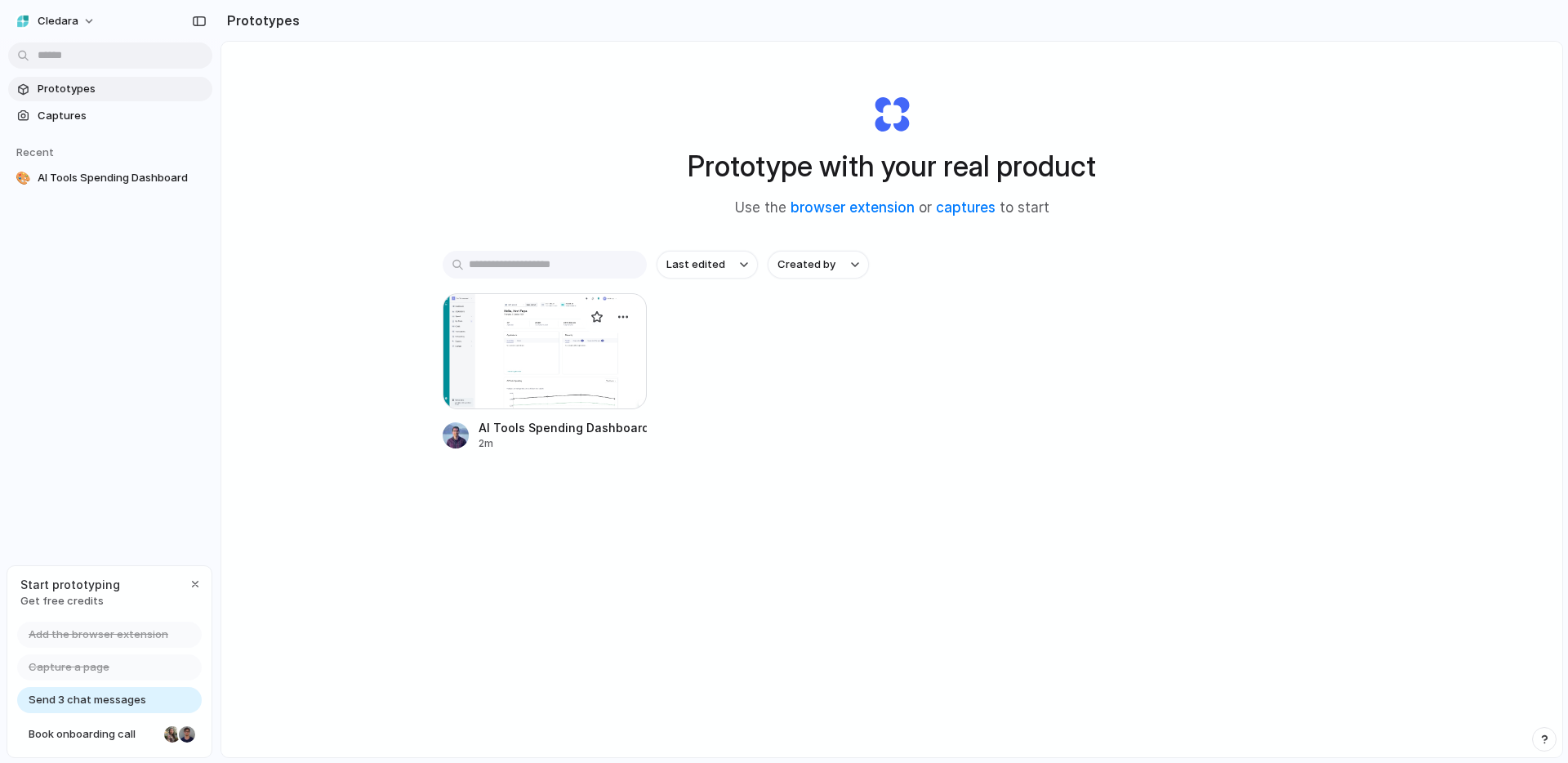
click at [584, 340] on div at bounding box center [545, 351] width 204 height 116
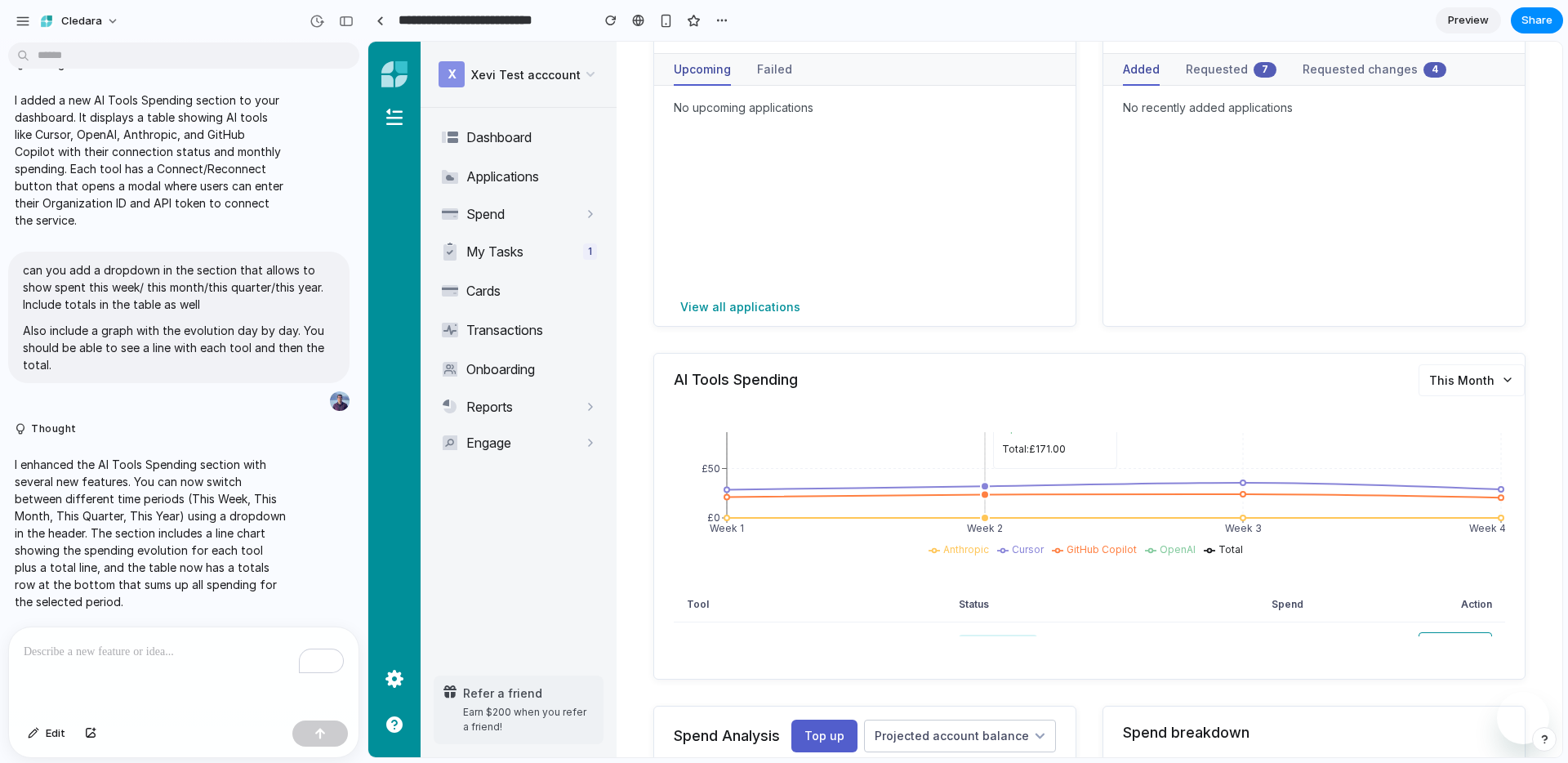
scroll to position [155, 0]
click at [1493, 373] on button "This Month" at bounding box center [1471, 380] width 106 height 32
click at [1437, 479] on button "This Quarter" at bounding box center [1462, 484] width 120 height 33
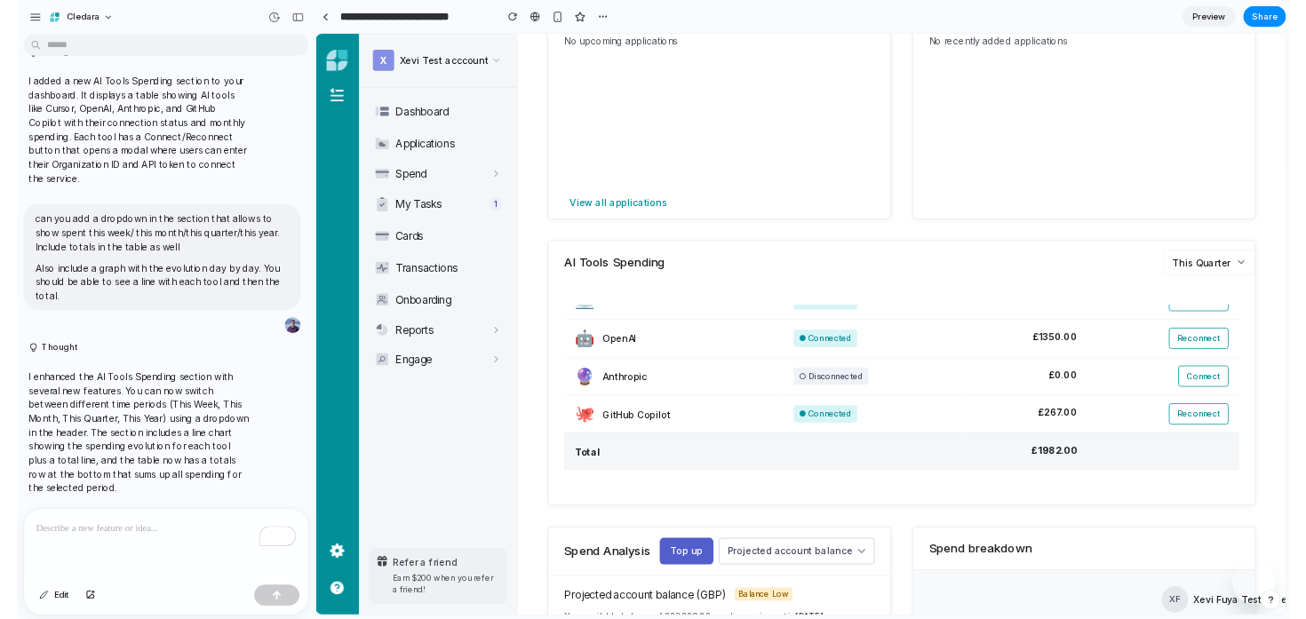
scroll to position [424, 0]
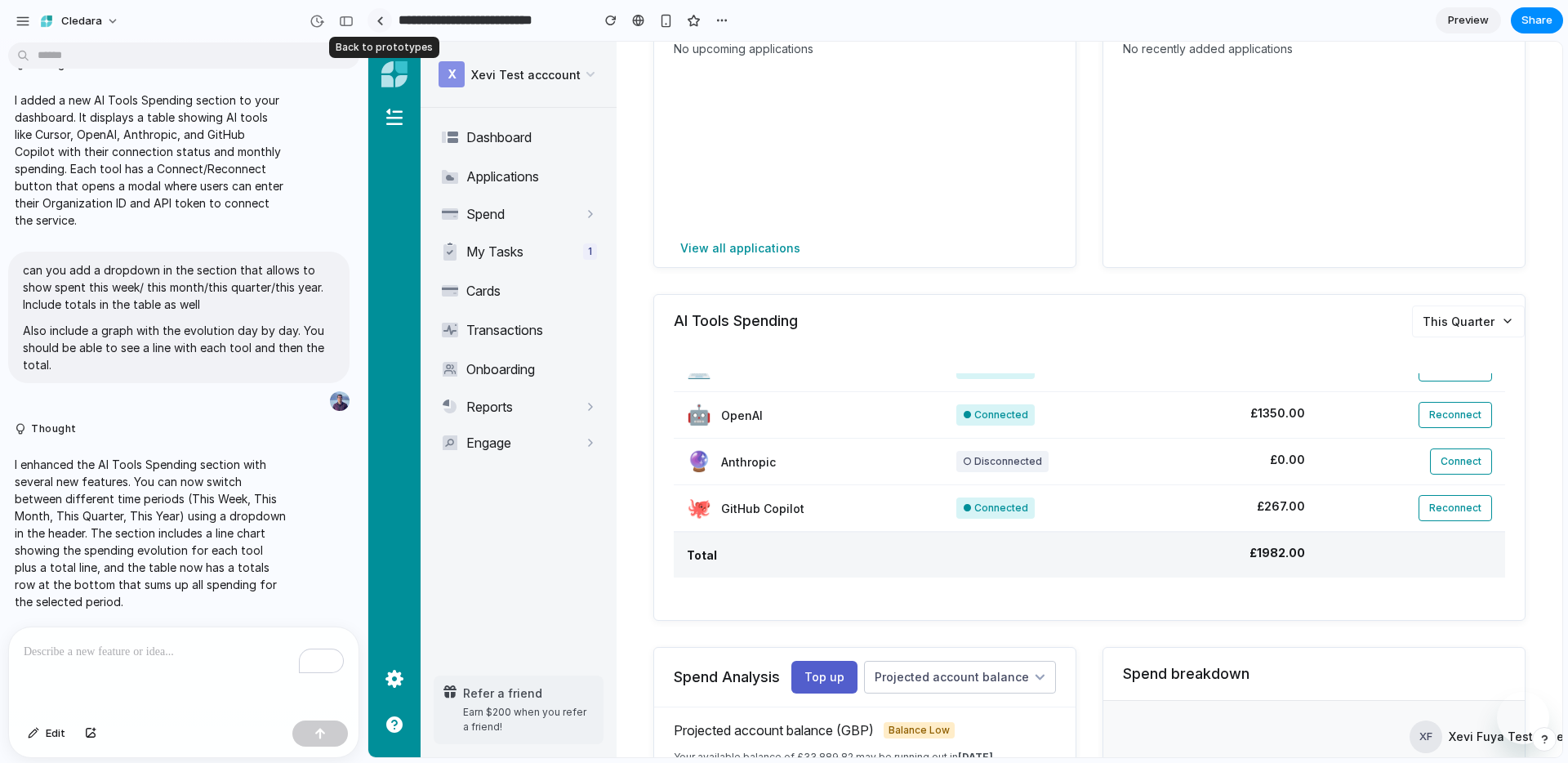
click at [379, 15] on link at bounding box center [380, 20] width 25 height 25
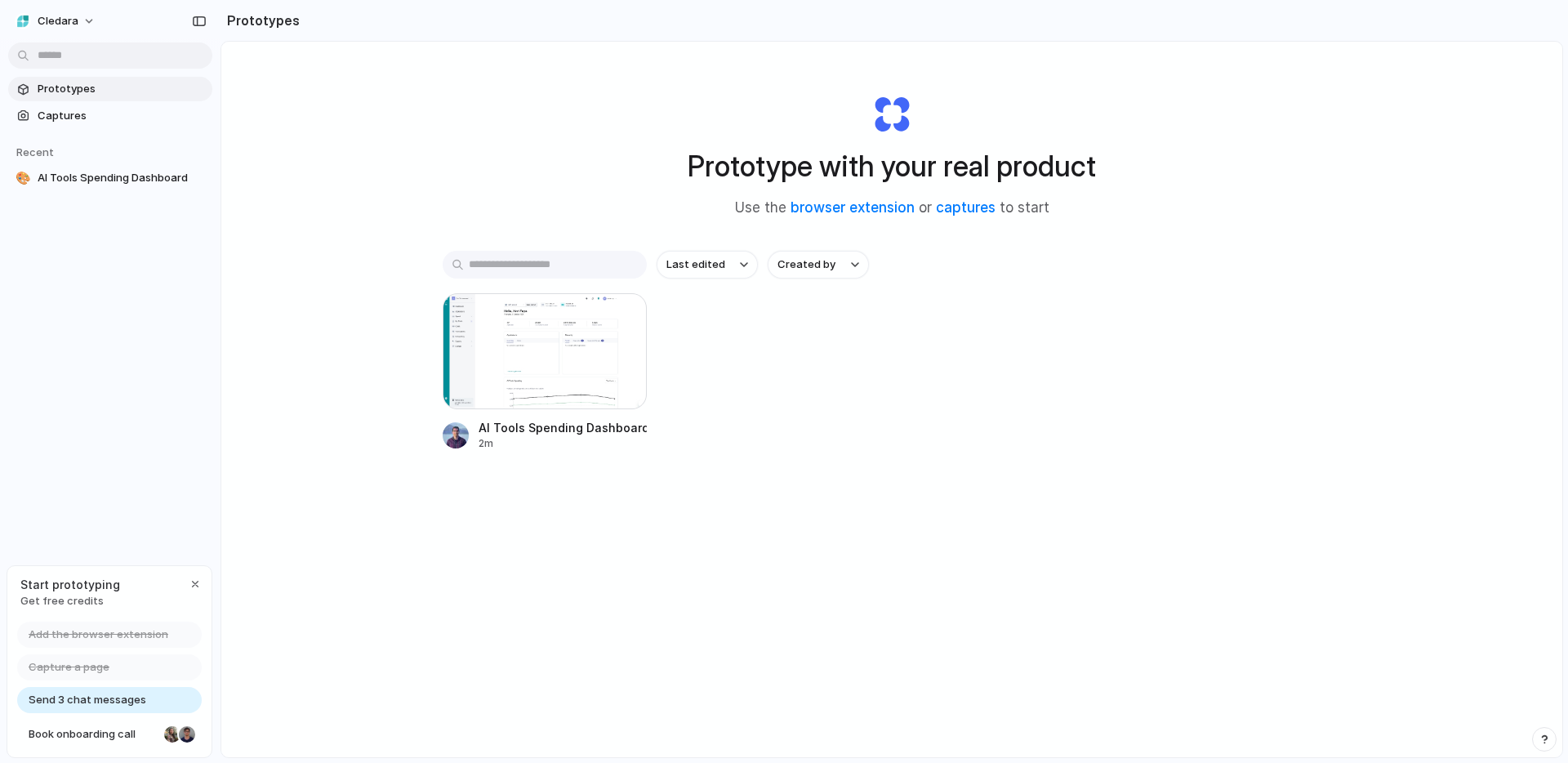
click at [793, 401] on div "AI Tools Spending Dashboard 2m" at bounding box center [892, 371] width 898 height 157
